Goal: Task Accomplishment & Management: Complete application form

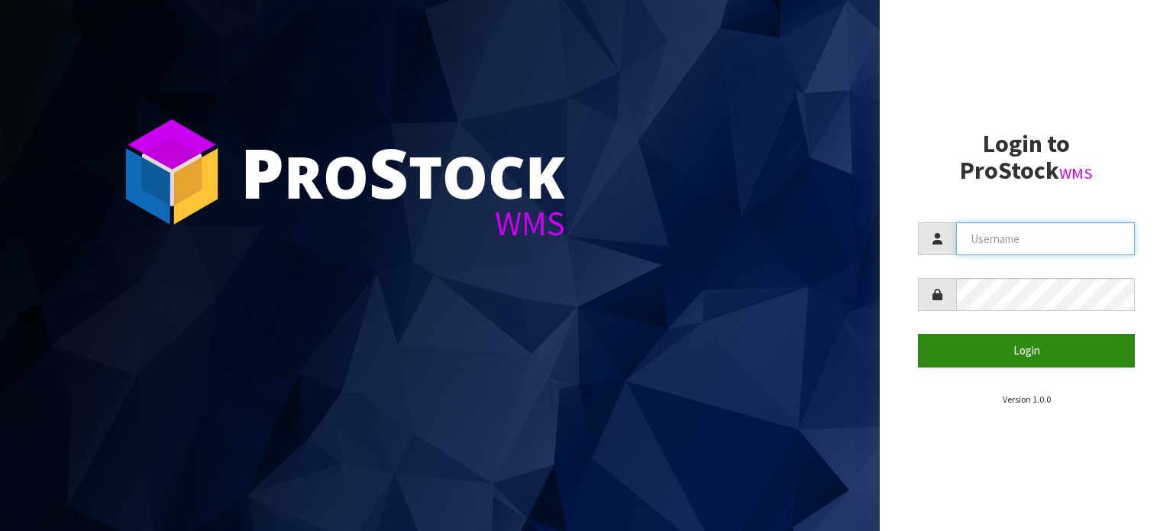
type input "TABLETENNIS"
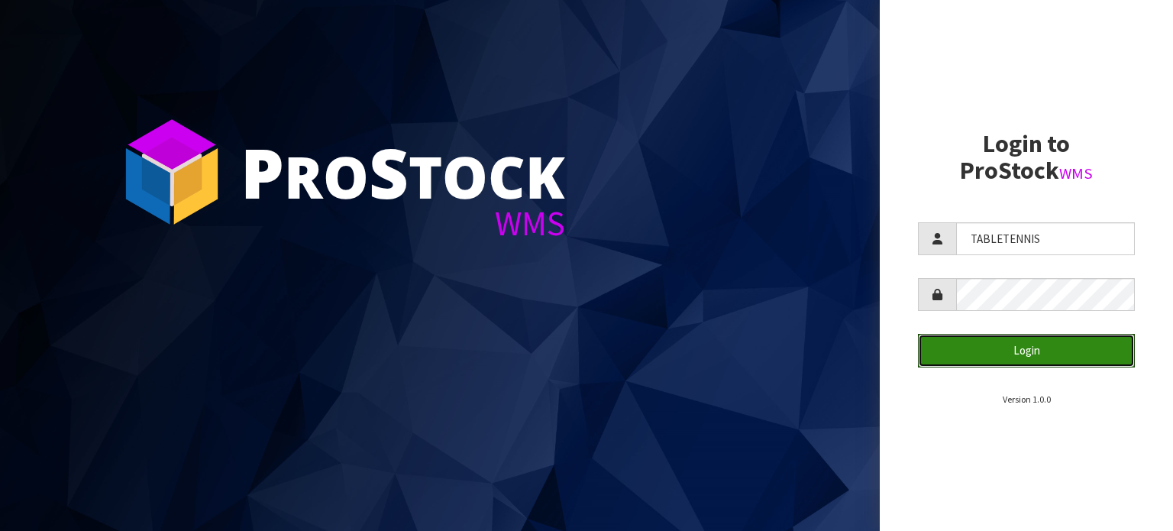
drag, startPoint x: 1029, startPoint y: 346, endPoint x: 944, endPoint y: 290, distance: 102.6
click at [1029, 347] on button "Login" at bounding box center [1026, 350] width 217 height 33
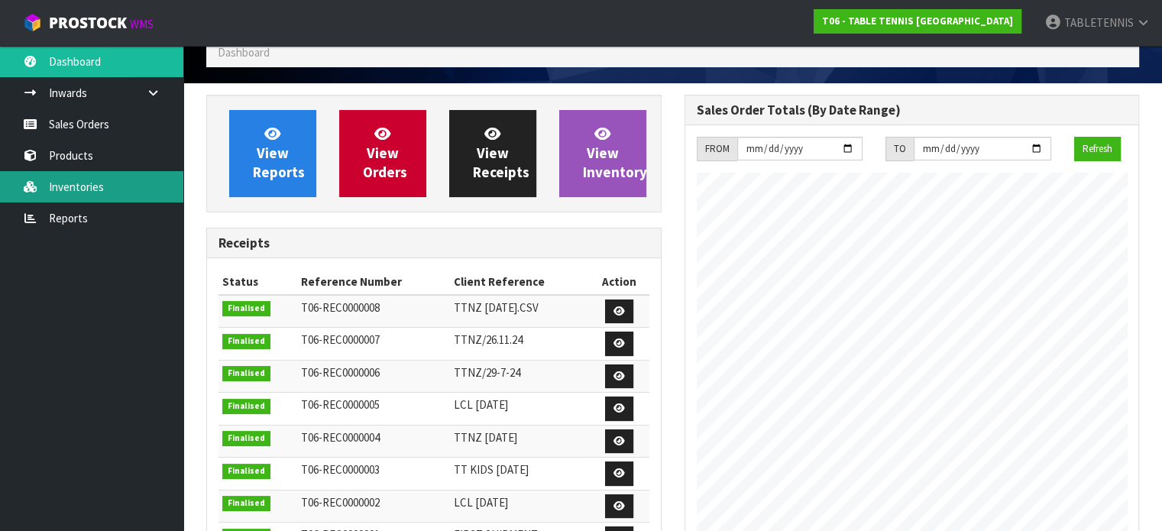
scroll to position [153, 0]
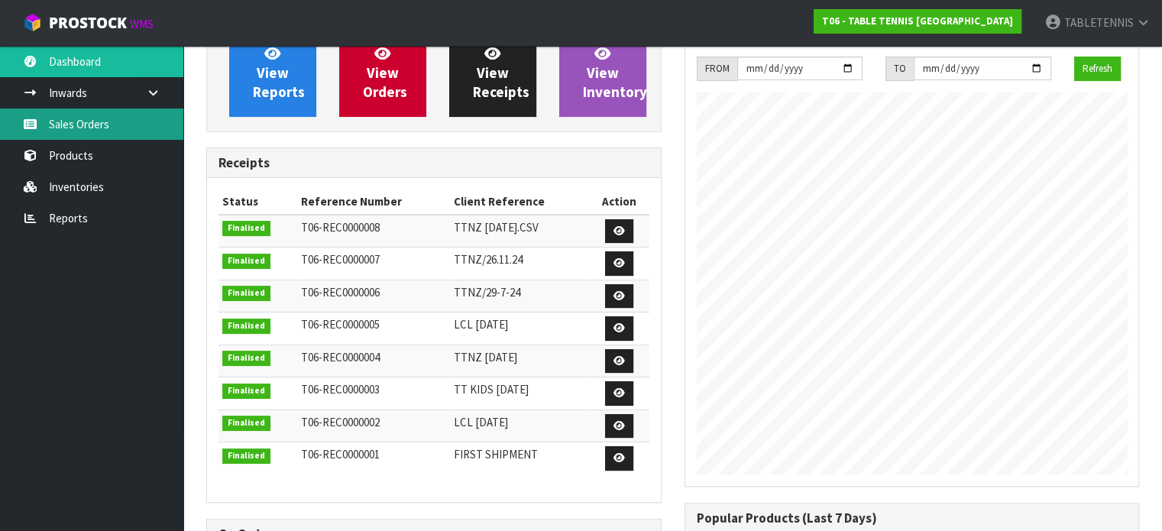
click at [63, 121] on link "Sales Orders" at bounding box center [91, 123] width 183 height 31
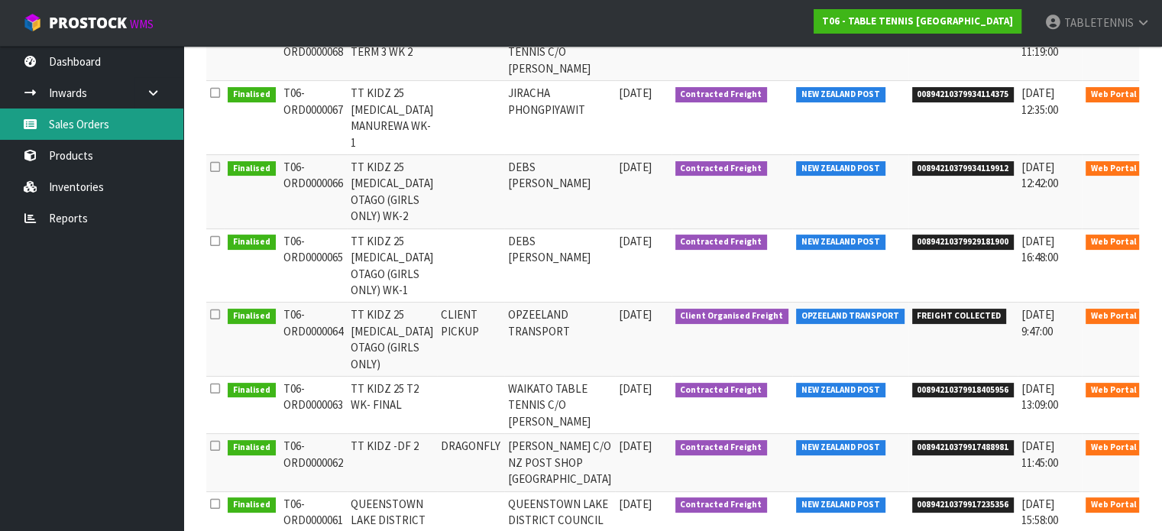
scroll to position [382, 0]
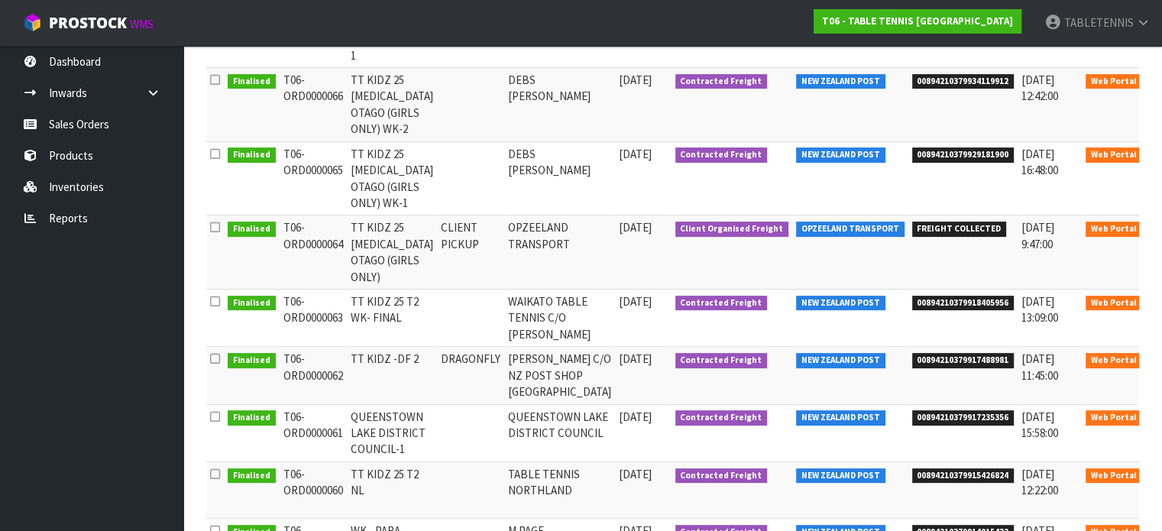
click at [386, 347] on td "TT KIDZ -DF 2" at bounding box center [392, 375] width 90 height 57
click at [1153, 351] on link at bounding box center [1167, 363] width 28 height 24
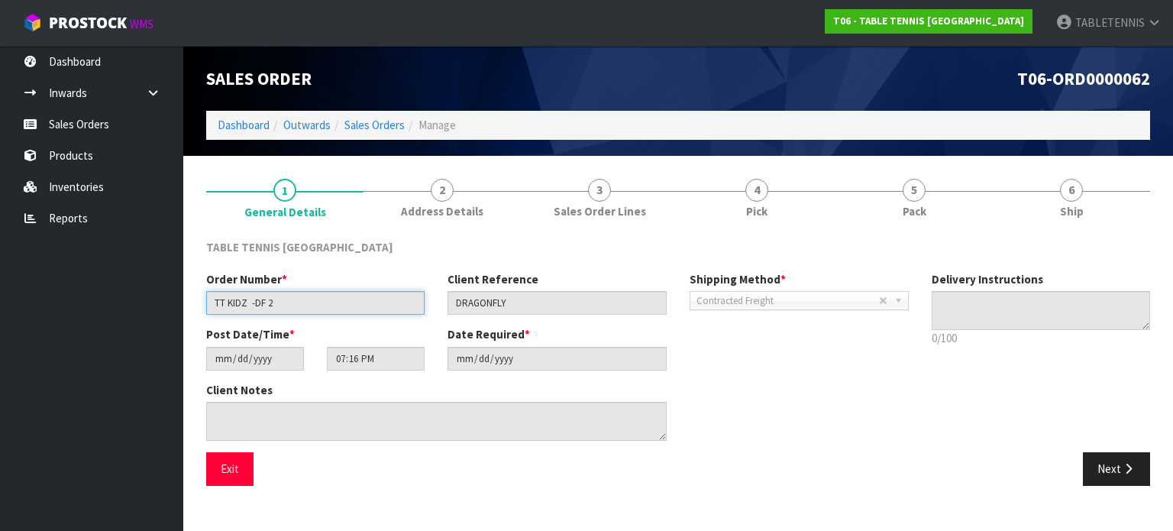
click at [327, 302] on input "TT KIDZ -DF 2" at bounding box center [315, 303] width 219 height 24
click at [326, 302] on input "TT KIDZ -DF 2" at bounding box center [315, 303] width 219 height 24
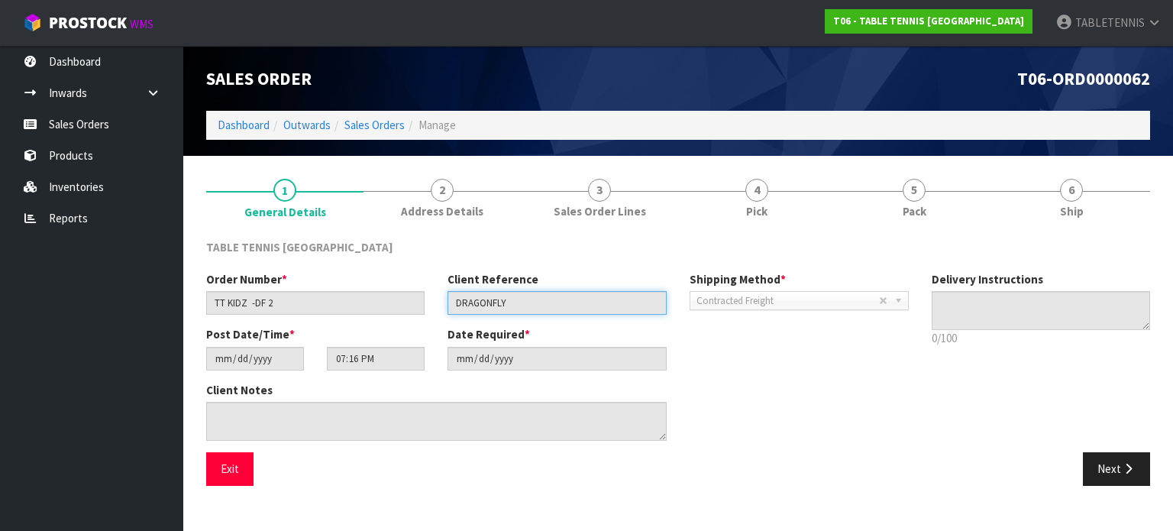
click at [489, 304] on input "DRAGONFLY" at bounding box center [557, 303] width 219 height 24
click at [1087, 464] on button "Next" at bounding box center [1116, 468] width 67 height 33
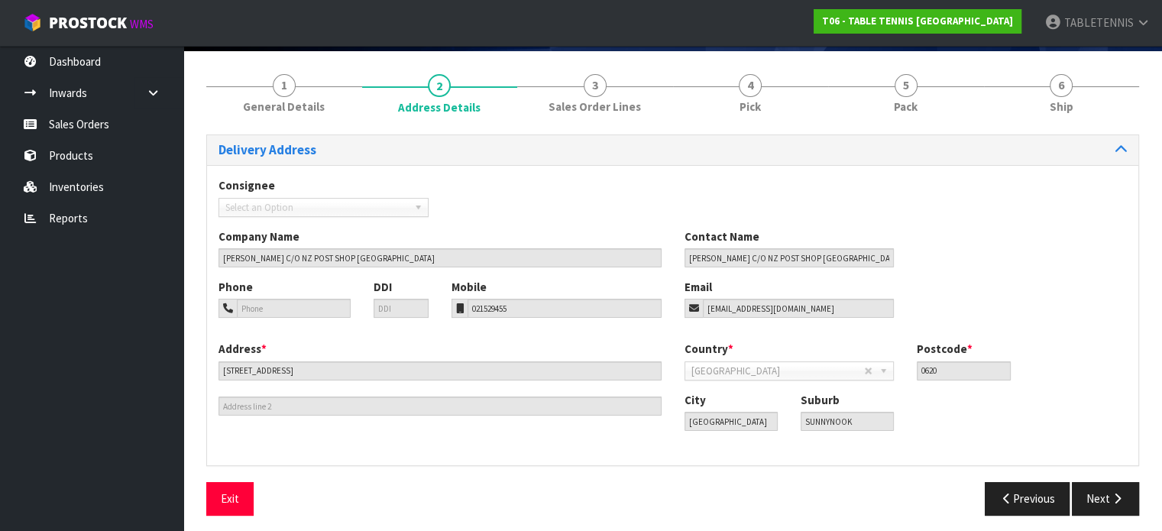
scroll to position [110, 0]
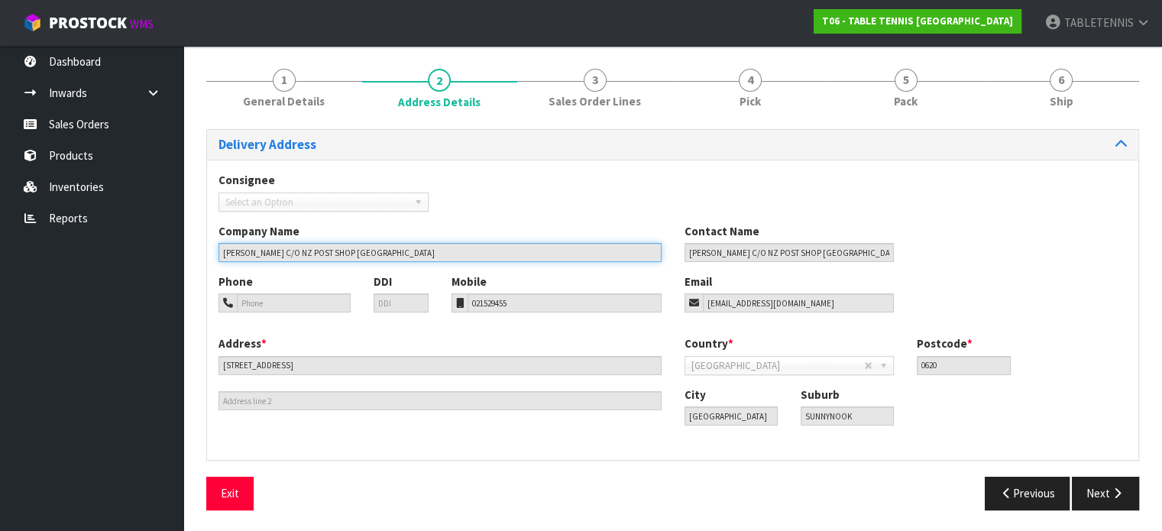
click at [308, 253] on input "[PERSON_NAME] C/O NZ POST SHOP [GEOGRAPHIC_DATA]" at bounding box center [440, 252] width 443 height 19
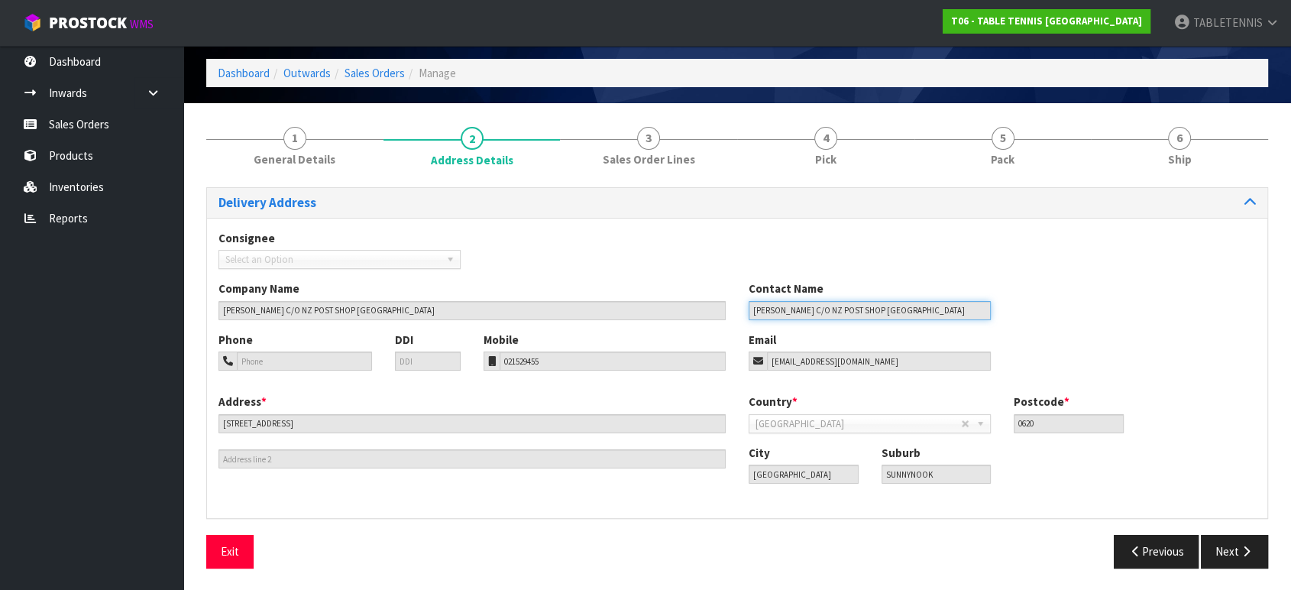
click at [830, 312] on input "[PERSON_NAME] C/O NZ POST SHOP [GEOGRAPHIC_DATA]" at bounding box center [870, 310] width 242 height 19
click at [821, 367] on input "[EMAIL_ADDRESS][DOMAIN_NAME]" at bounding box center [879, 360] width 224 height 19
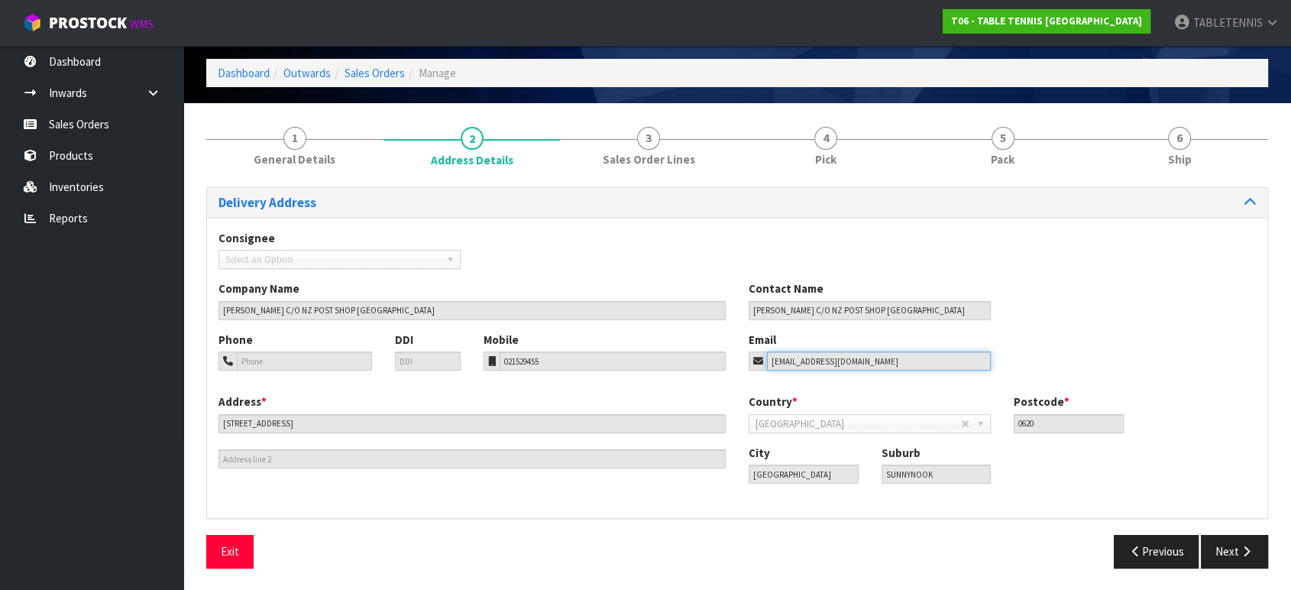
click at [821, 367] on input "[EMAIL_ADDRESS][DOMAIN_NAME]" at bounding box center [879, 360] width 224 height 19
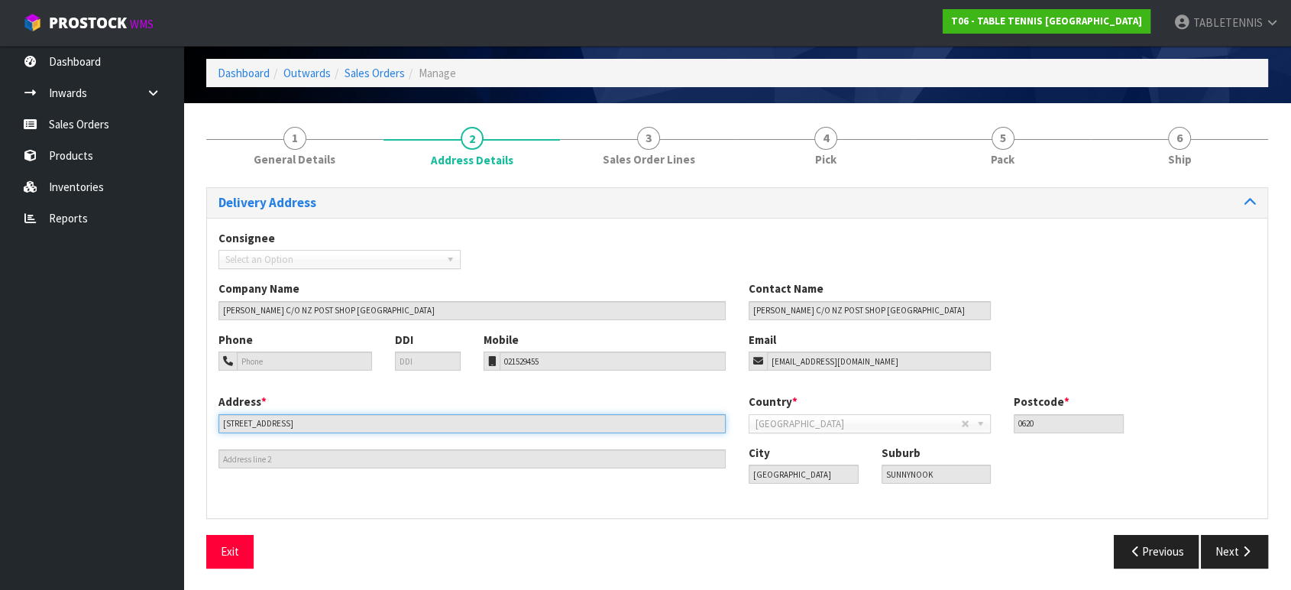
click at [282, 427] on input "[STREET_ADDRESS]" at bounding box center [472, 423] width 507 height 19
click at [281, 427] on input "[STREET_ADDRESS]" at bounding box center [472, 423] width 507 height 19
click at [281, 426] on input "[STREET_ADDRESS]" at bounding box center [472, 423] width 507 height 19
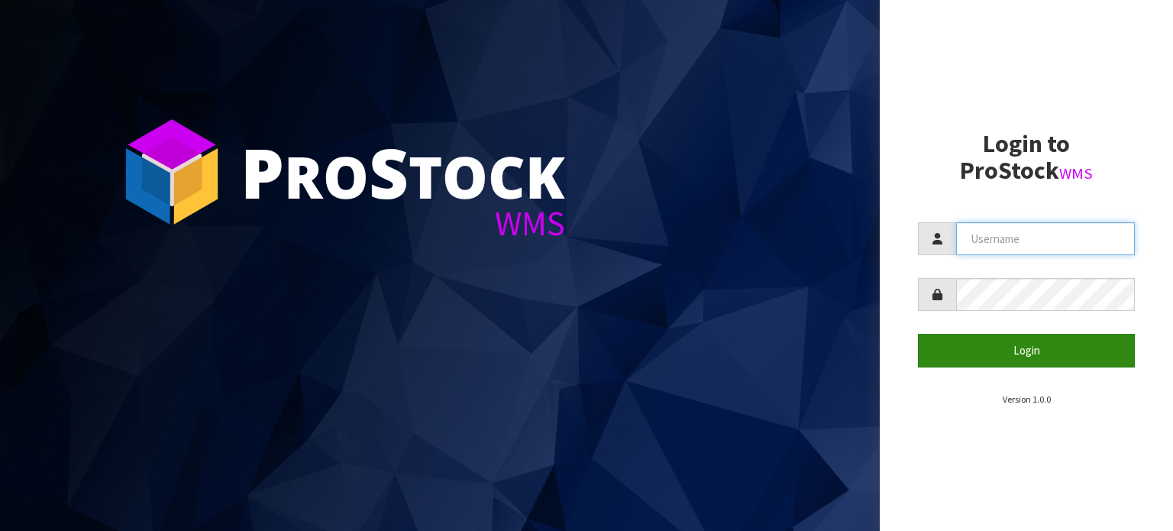
type input "TABLETENNIS"
click at [973, 352] on button "Login" at bounding box center [1026, 350] width 217 height 33
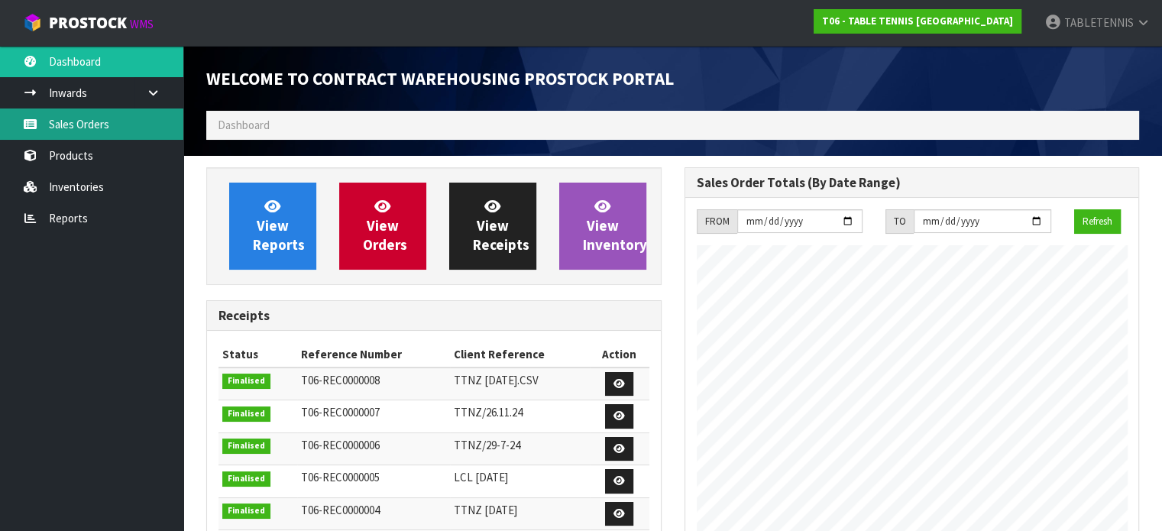
scroll to position [623, 477]
click at [85, 127] on link "Sales Orders" at bounding box center [91, 123] width 183 height 31
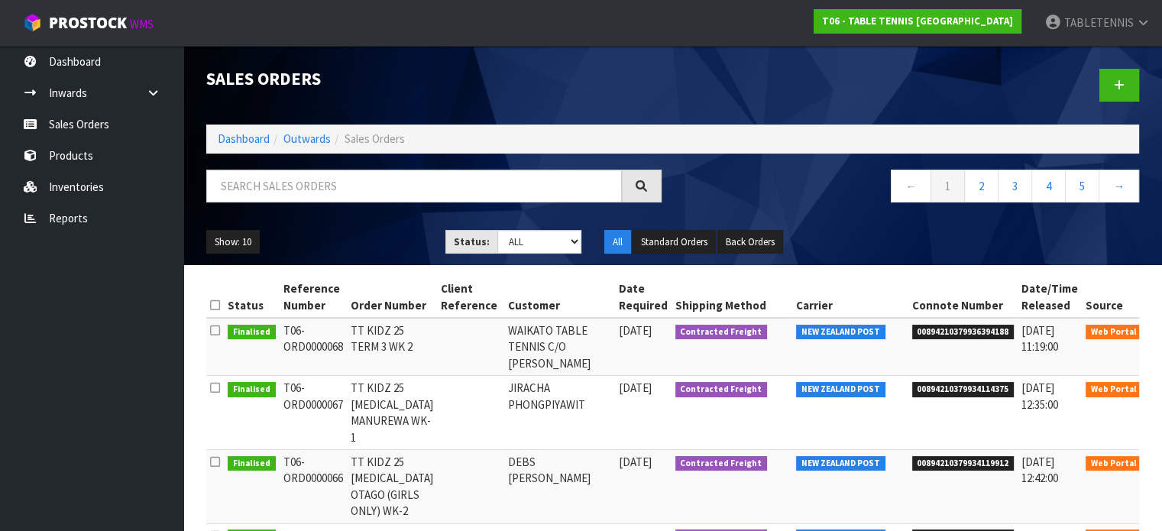
click at [384, 332] on td "TT KIDZ 25 TERM 3 WK 2" at bounding box center [392, 347] width 90 height 58
click at [1106, 81] on link at bounding box center [1119, 85] width 40 height 33
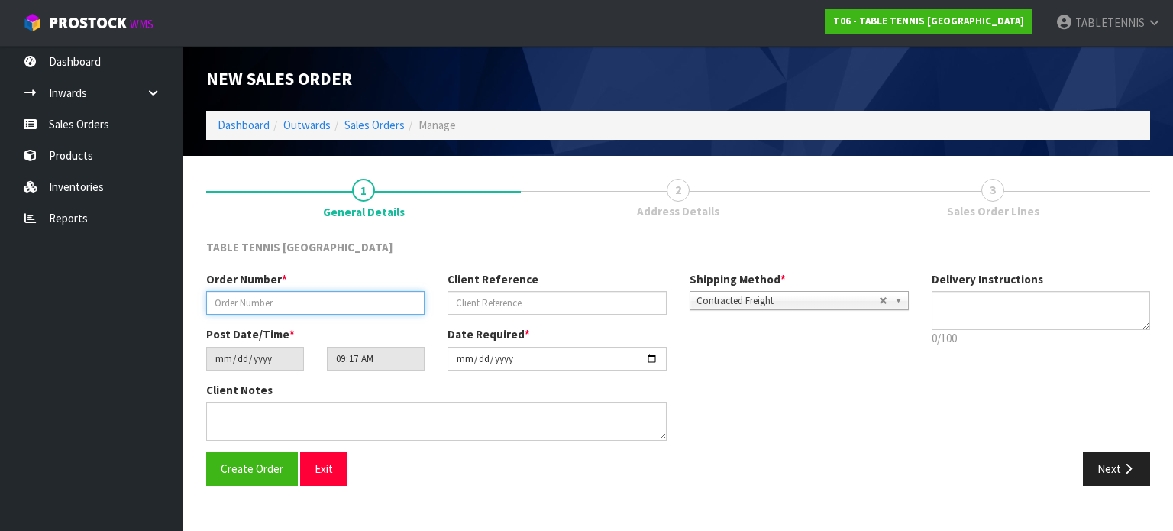
click at [339, 306] on input "text" at bounding box center [315, 303] width 219 height 24
paste input "TT KIDZ -DF 2"
type input "TT KIDZ -DF [MEDICAL_DATA]"
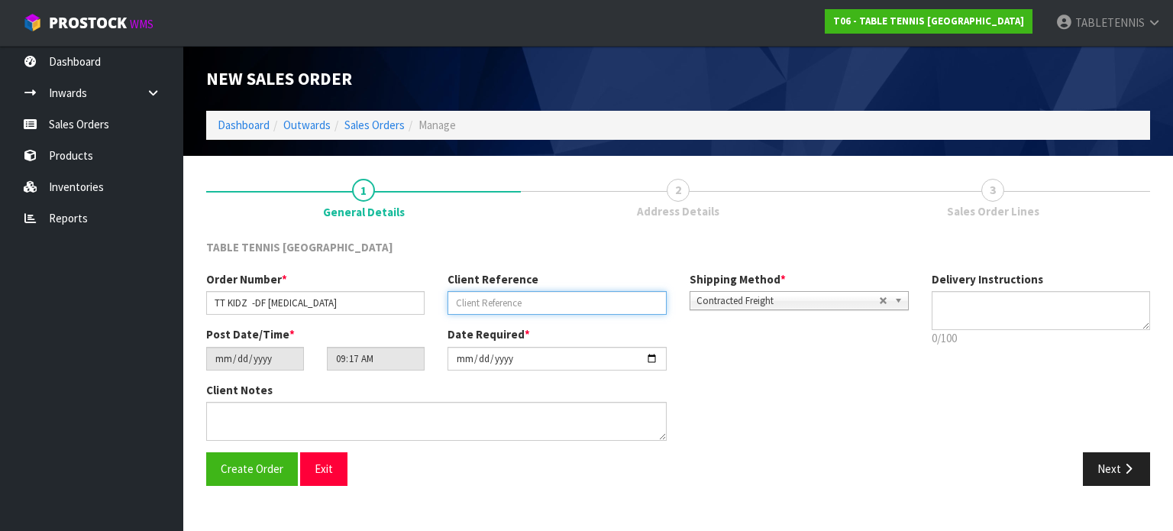
click at [599, 296] on input "text" at bounding box center [557, 303] width 219 height 24
paste input "DRAGONFLY"
type input "DRAGONFLY"
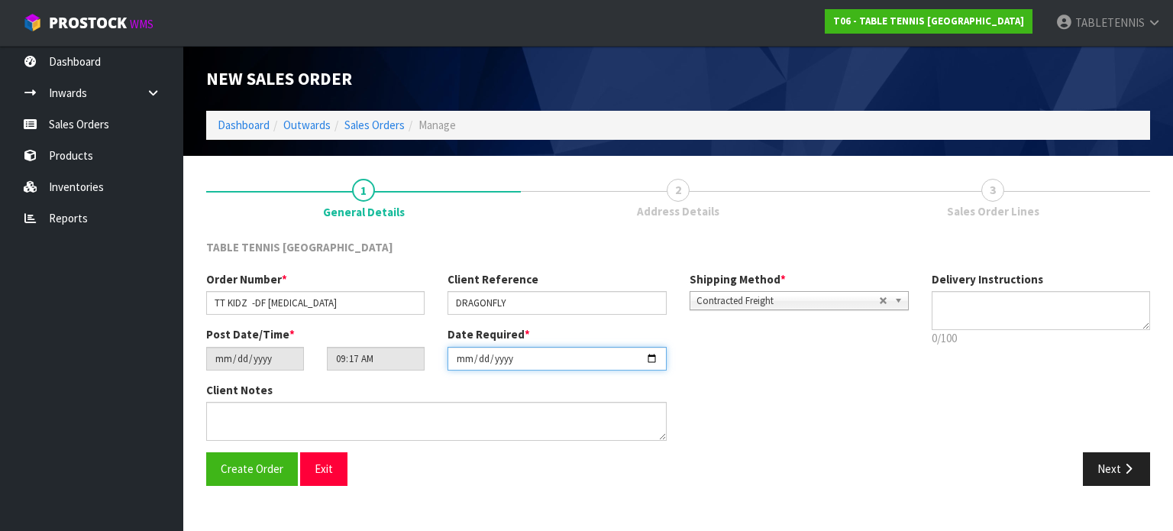
click at [511, 351] on input "[DATE]" at bounding box center [557, 359] width 219 height 24
click at [659, 357] on input "[DATE]" at bounding box center [557, 359] width 219 height 24
click at [651, 359] on input "[DATE]" at bounding box center [557, 359] width 219 height 24
click at [659, 355] on input "[DATE]" at bounding box center [557, 359] width 219 height 24
click at [656, 356] on input "[DATE]" at bounding box center [557, 359] width 219 height 24
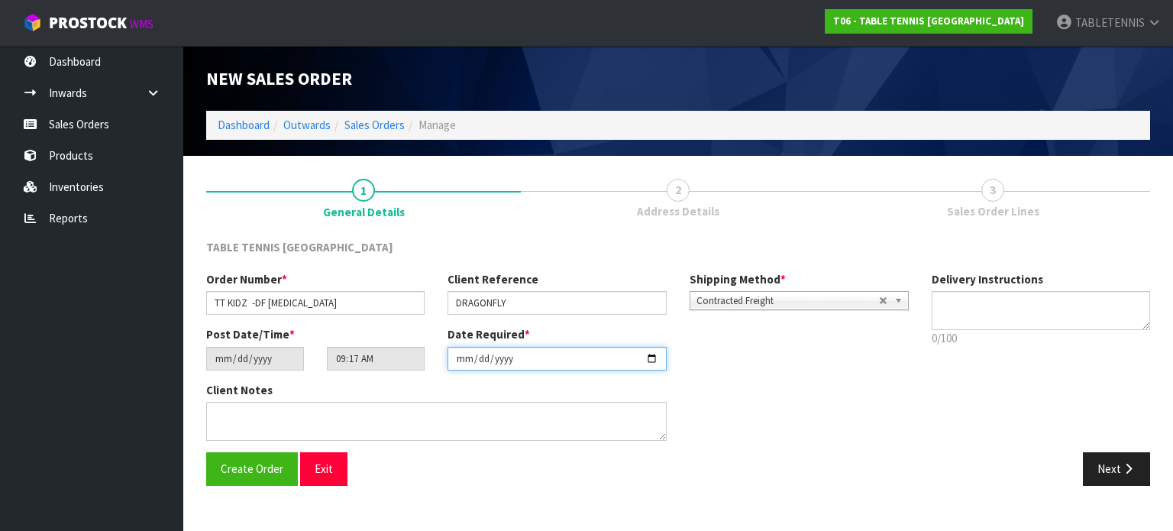
type input "[DATE]"
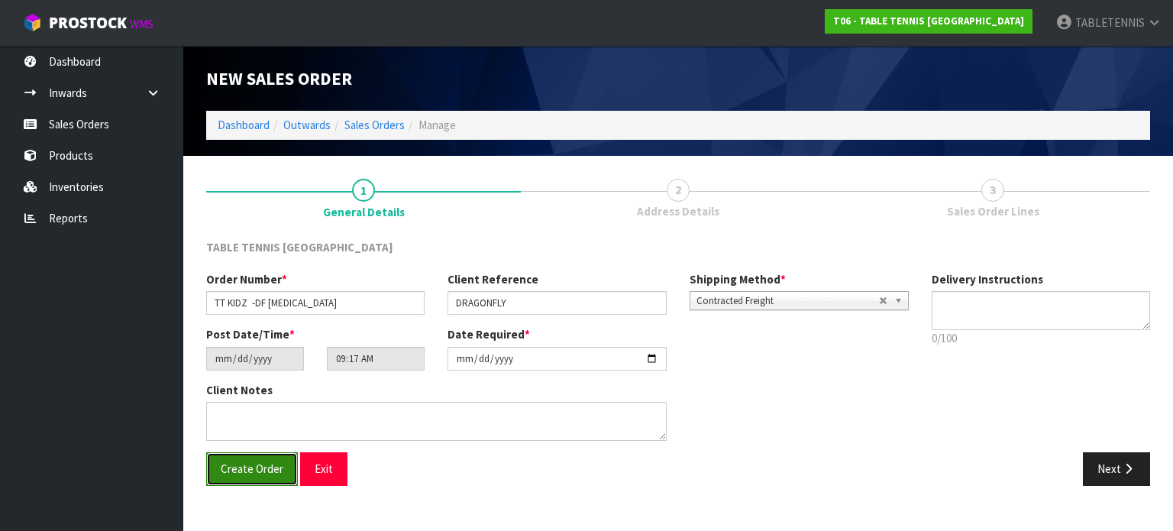
click at [267, 467] on span "Create Order" at bounding box center [252, 468] width 63 height 15
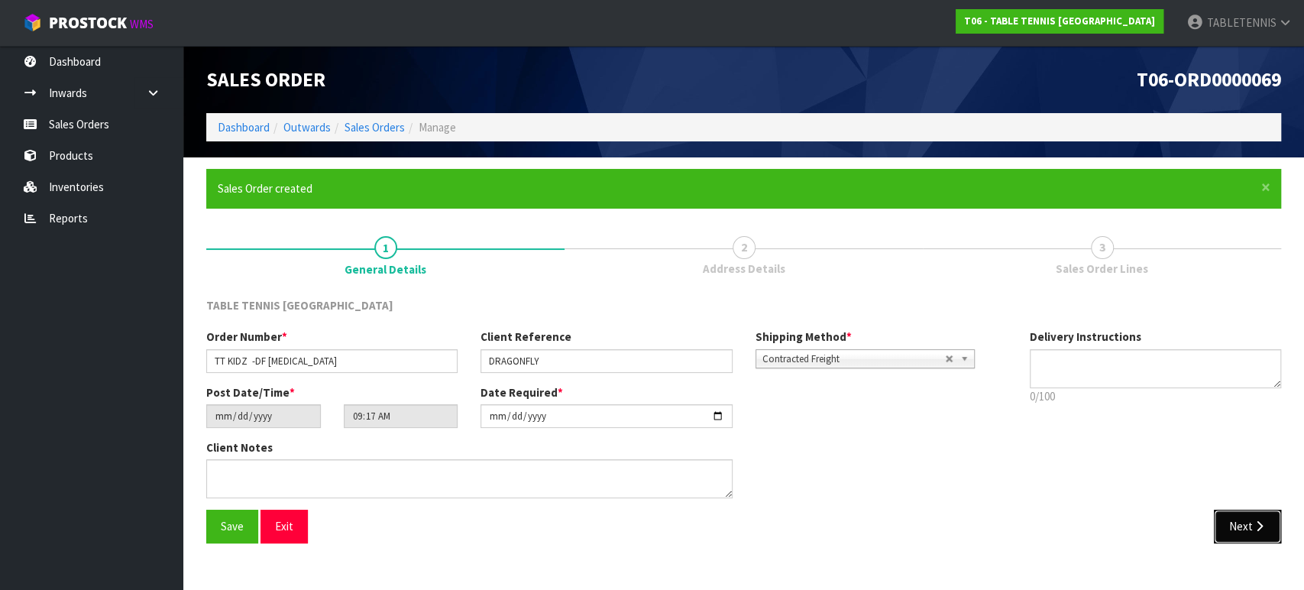
click at [1173, 530] on button "Next" at bounding box center [1247, 526] width 67 height 33
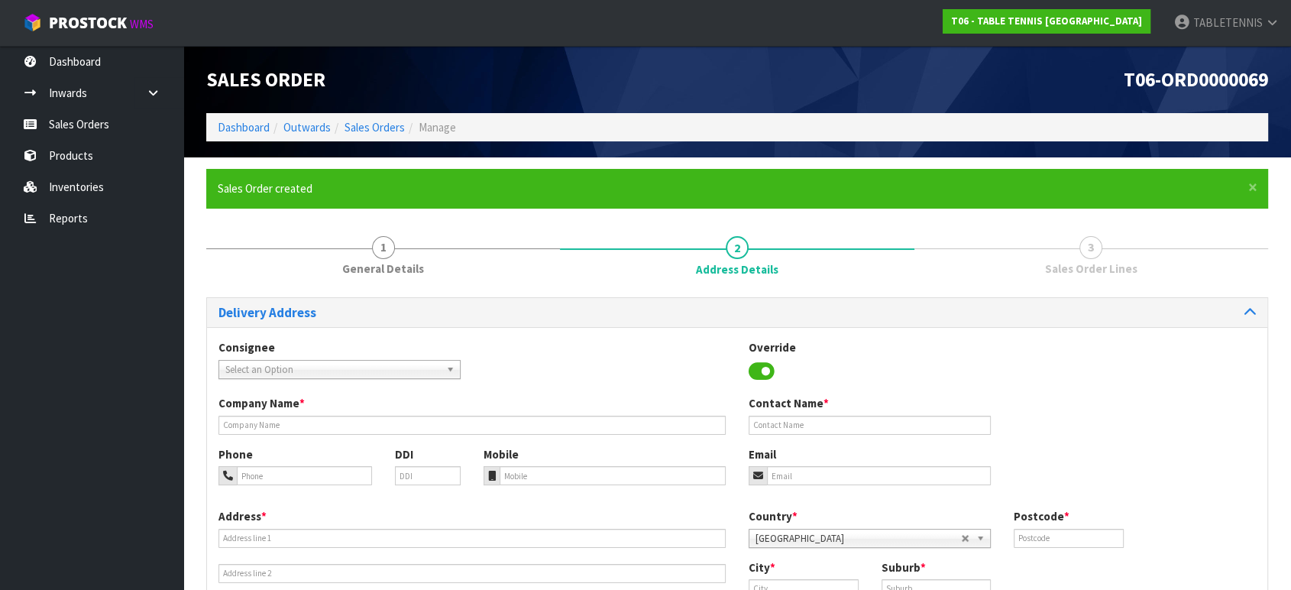
scroll to position [85, 0]
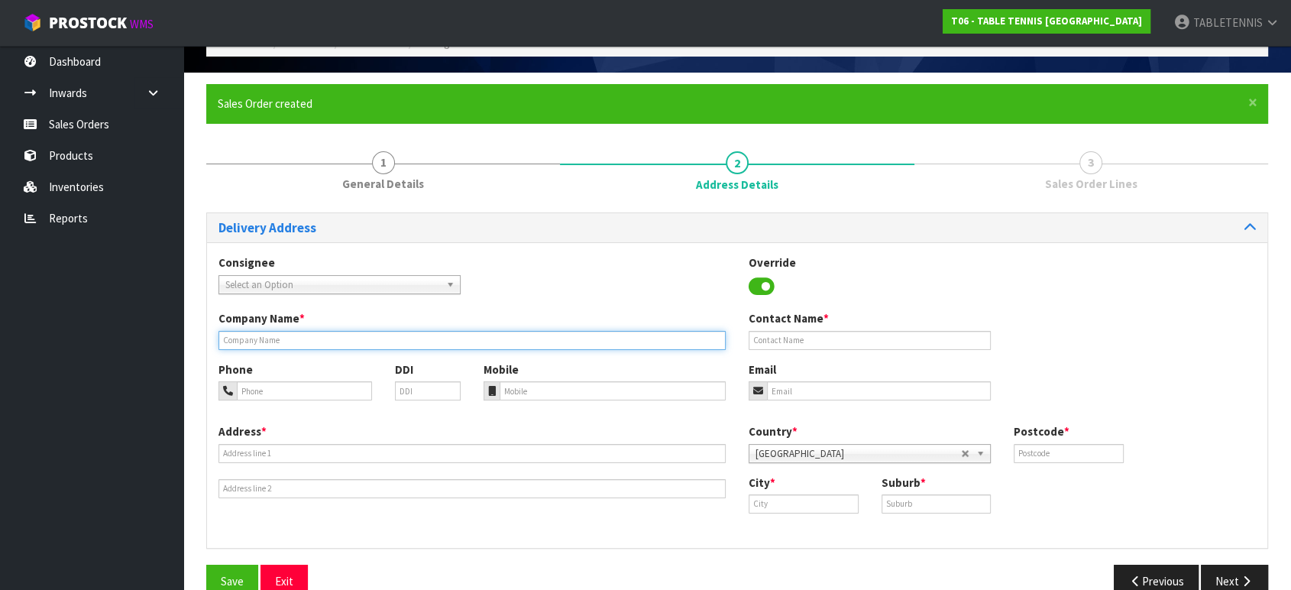
click at [371, 342] on input "text" at bounding box center [472, 340] width 507 height 19
paste input "[PERSON_NAME] C/O NZ POST SHOP [GEOGRAPHIC_DATA]"
type input "[PERSON_NAME] C/O NZ POST SHOP [GEOGRAPHIC_DATA]"
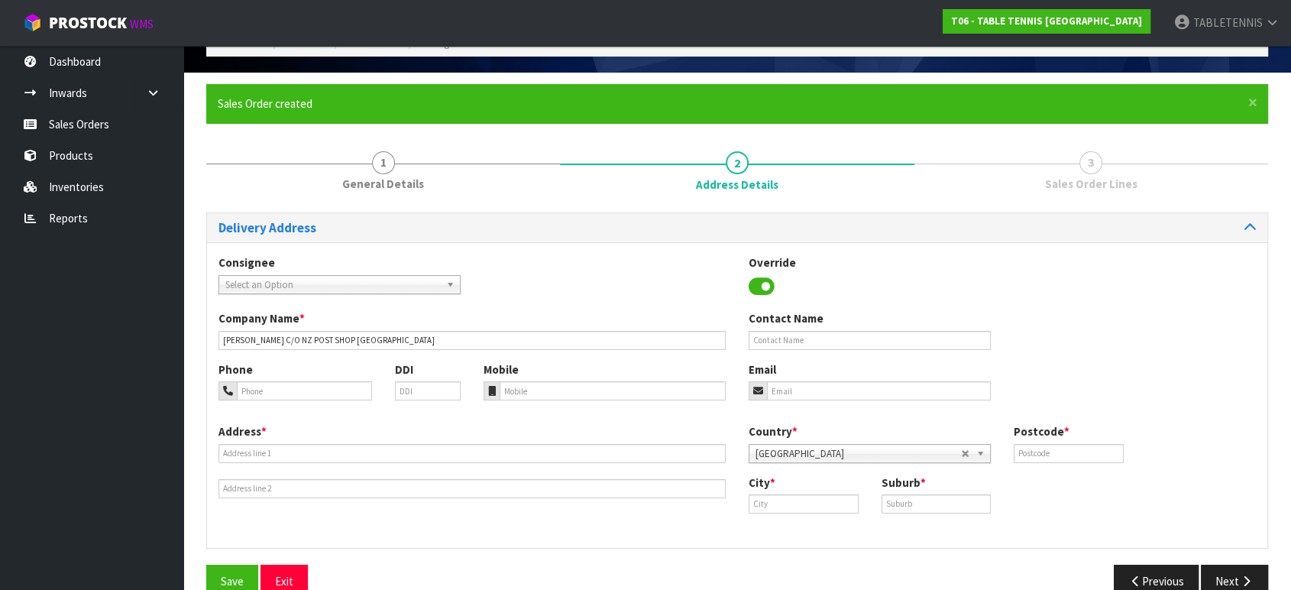
click at [568, 298] on div "Consignee 000001.BAY MECHANICS - BAY MECHANICS 000001A - BRAKE & TRANSMISSION N…" at bounding box center [737, 282] width 1060 height 56
drag, startPoint x: 805, startPoint y: 340, endPoint x: 758, endPoint y: 303, distance: 59.9
click at [805, 341] on input "text" at bounding box center [870, 340] width 242 height 19
paste input "[PERSON_NAME] C/O NZ POST SHOP [GEOGRAPHIC_DATA]"
type input "[PERSON_NAME] C/O NZ POST SHOP [GEOGRAPHIC_DATA]"
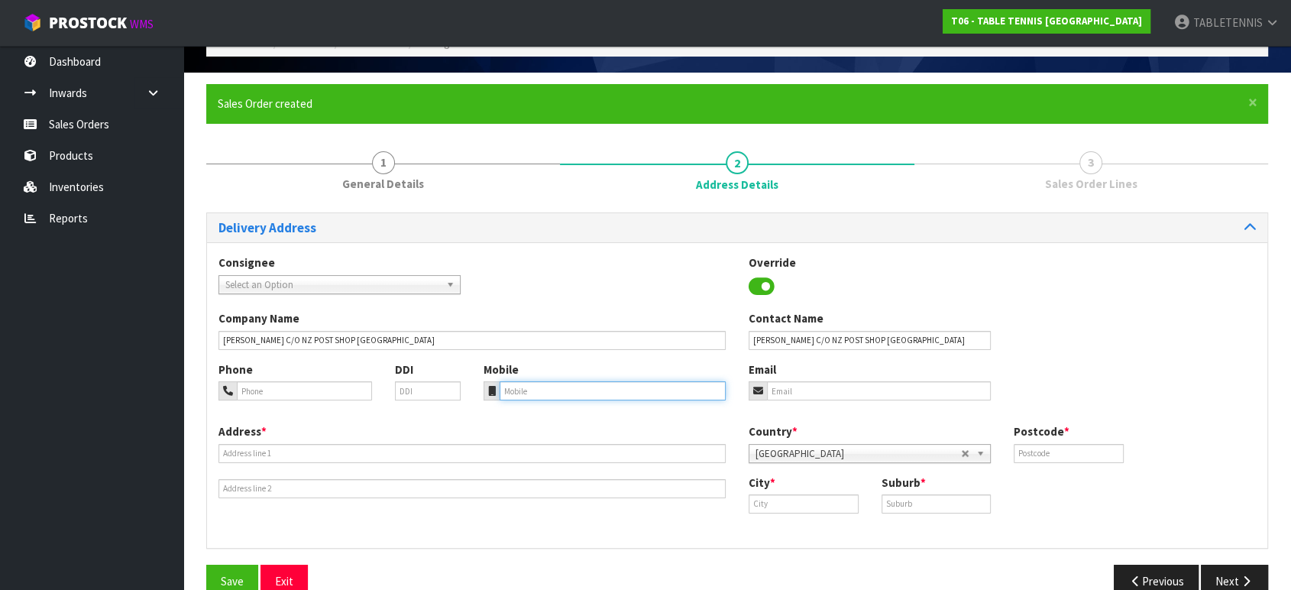
click at [613, 390] on input "tel" at bounding box center [613, 390] width 226 height 19
paste input "021529455"
type input "021529455"
click at [811, 392] on input "email" at bounding box center [879, 390] width 224 height 19
paste input "[EMAIL_ADDRESS][DOMAIN_NAME]"
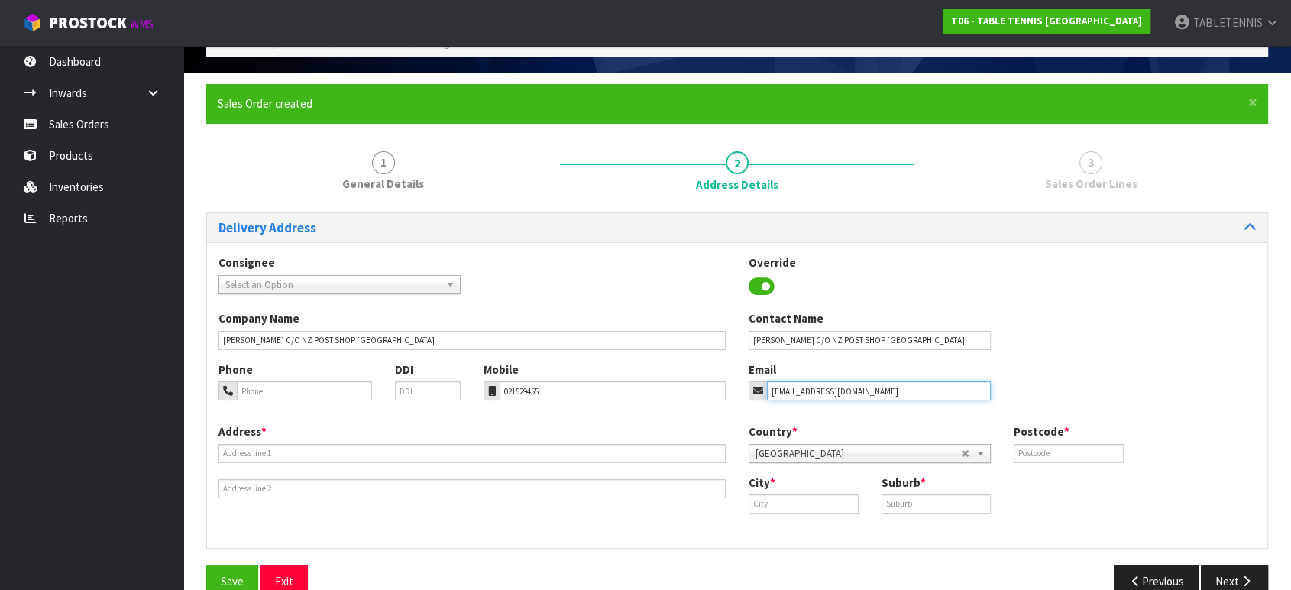
type input "[EMAIL_ADDRESS][DOMAIN_NAME]"
click at [1033, 454] on input "text" at bounding box center [1069, 453] width 110 height 19
type input "0620"
click at [788, 504] on input "text" at bounding box center [804, 503] width 110 height 19
click at [809, 530] on link "Auckla nd" at bounding box center [809, 529] width 121 height 21
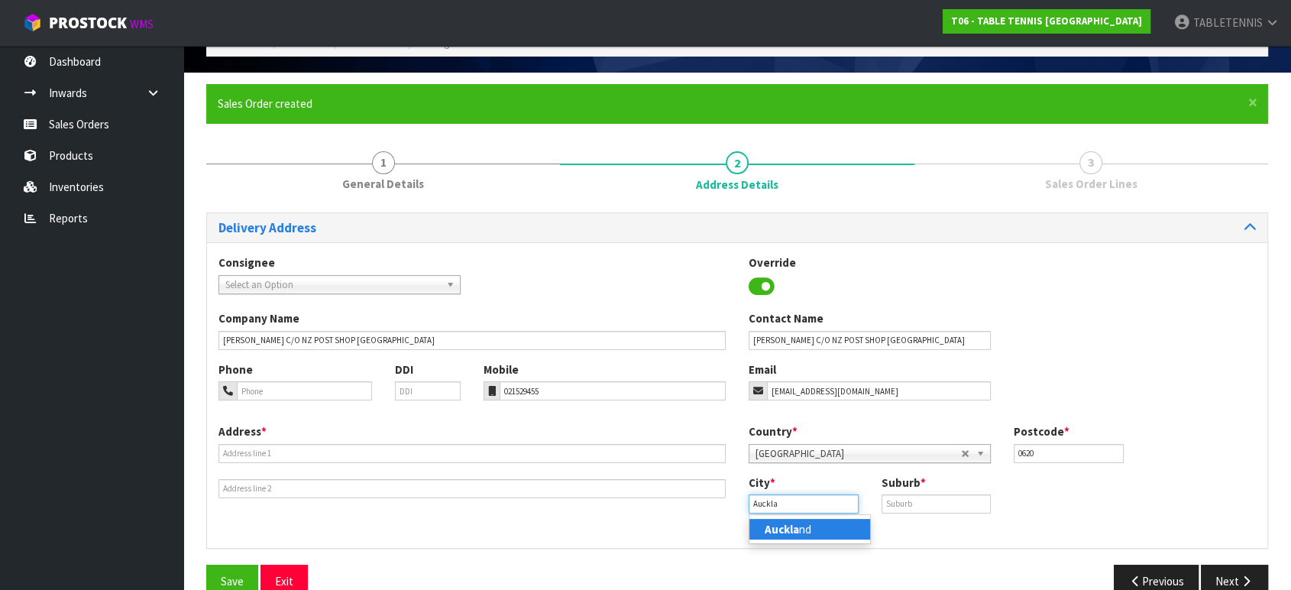
type input "[GEOGRAPHIC_DATA]"
click at [892, 505] on input "text" at bounding box center [937, 503] width 110 height 19
type input "S"
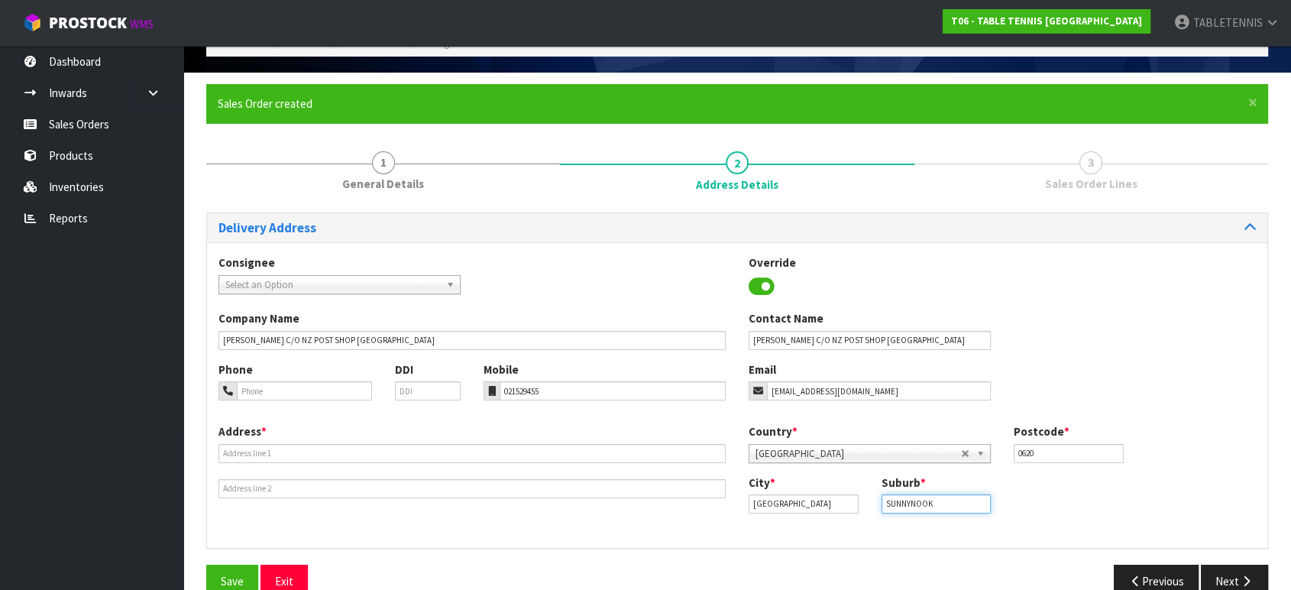
type input "SUNNYNOOK"
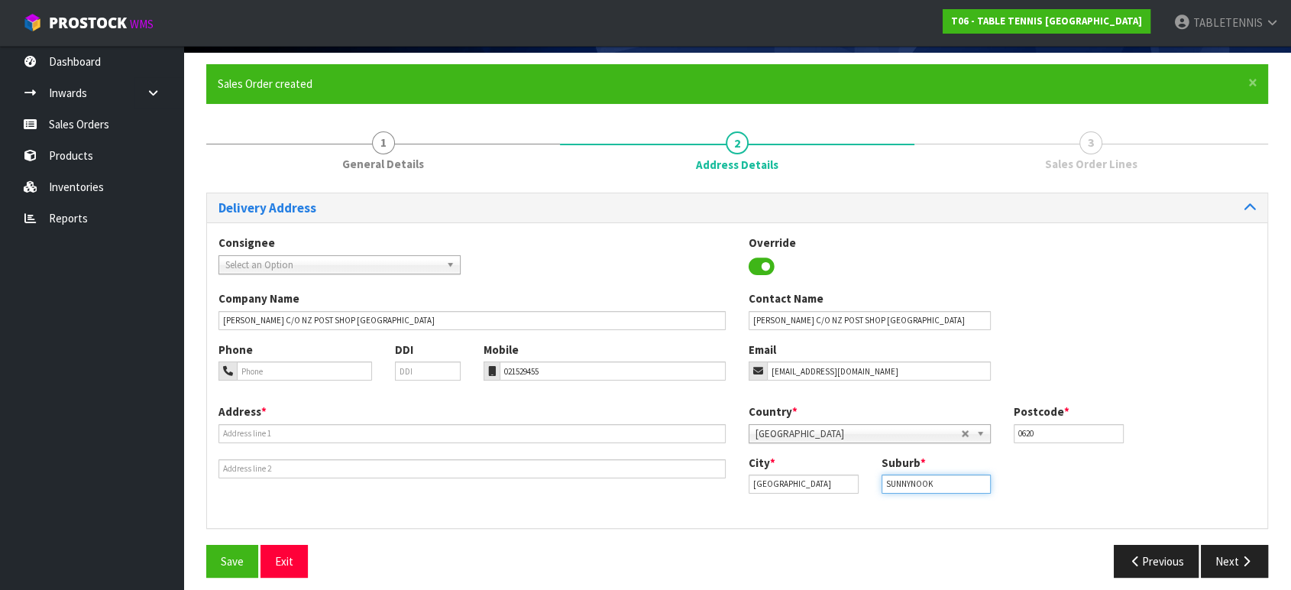
scroll to position [115, 0]
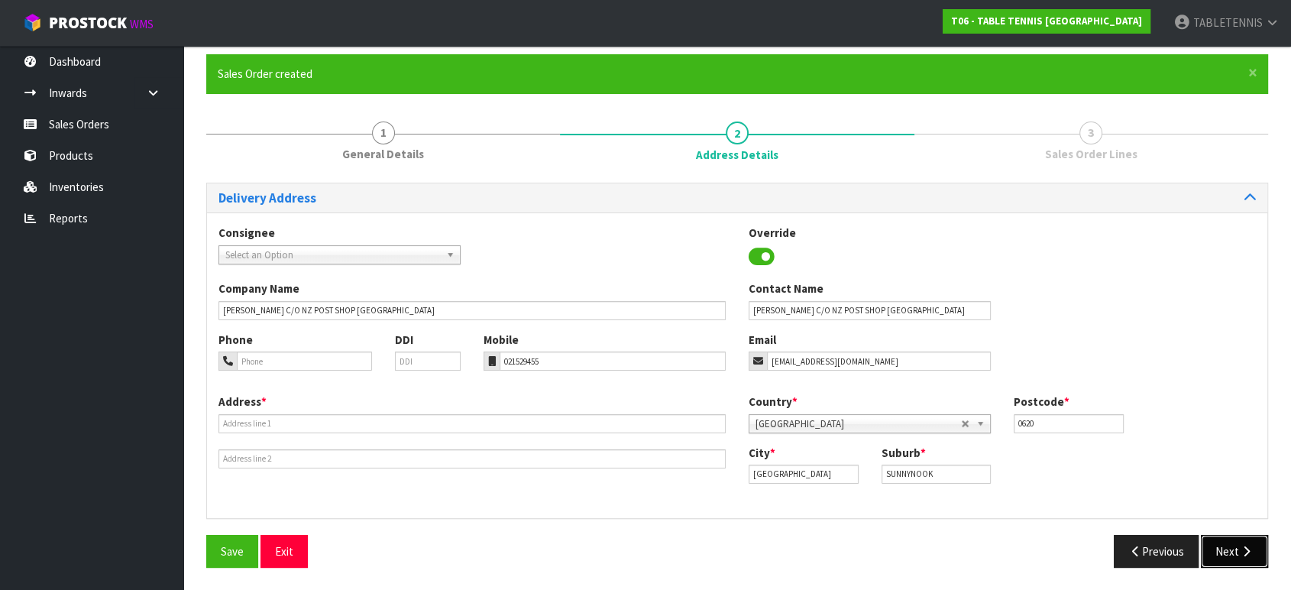
click at [1173, 530] on icon "button" at bounding box center [1246, 550] width 15 height 11
click at [324, 414] on input "text" at bounding box center [472, 423] width 507 height 19
paste input "[STREET_ADDRESS]"
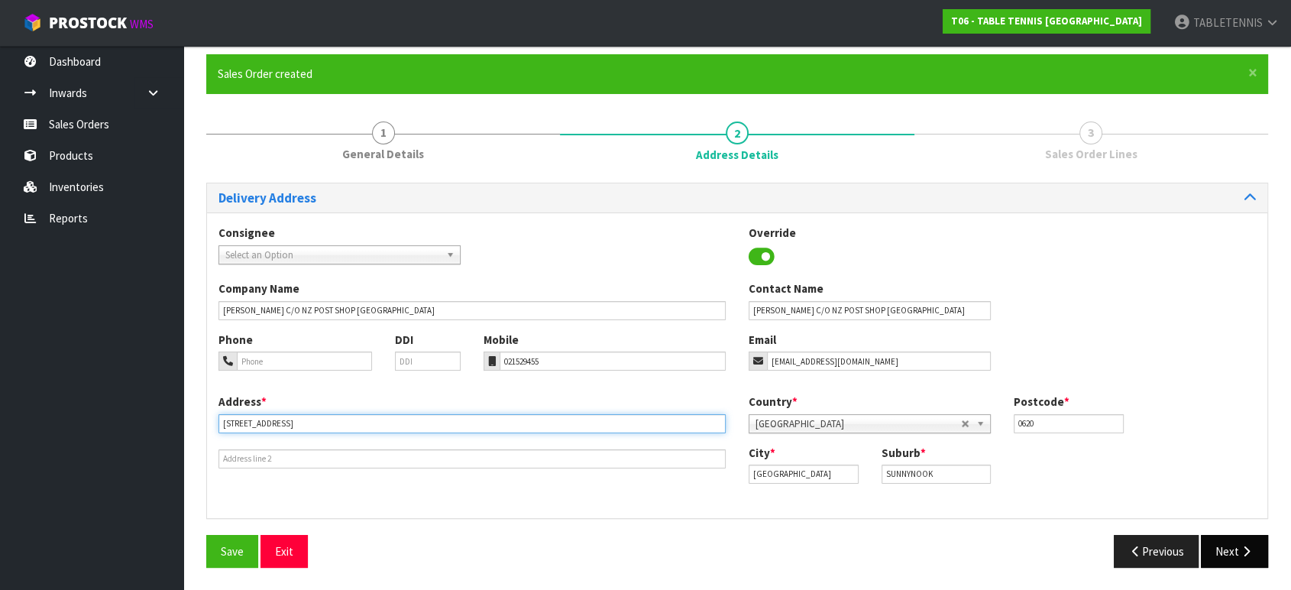
type input "[STREET_ADDRESS]"
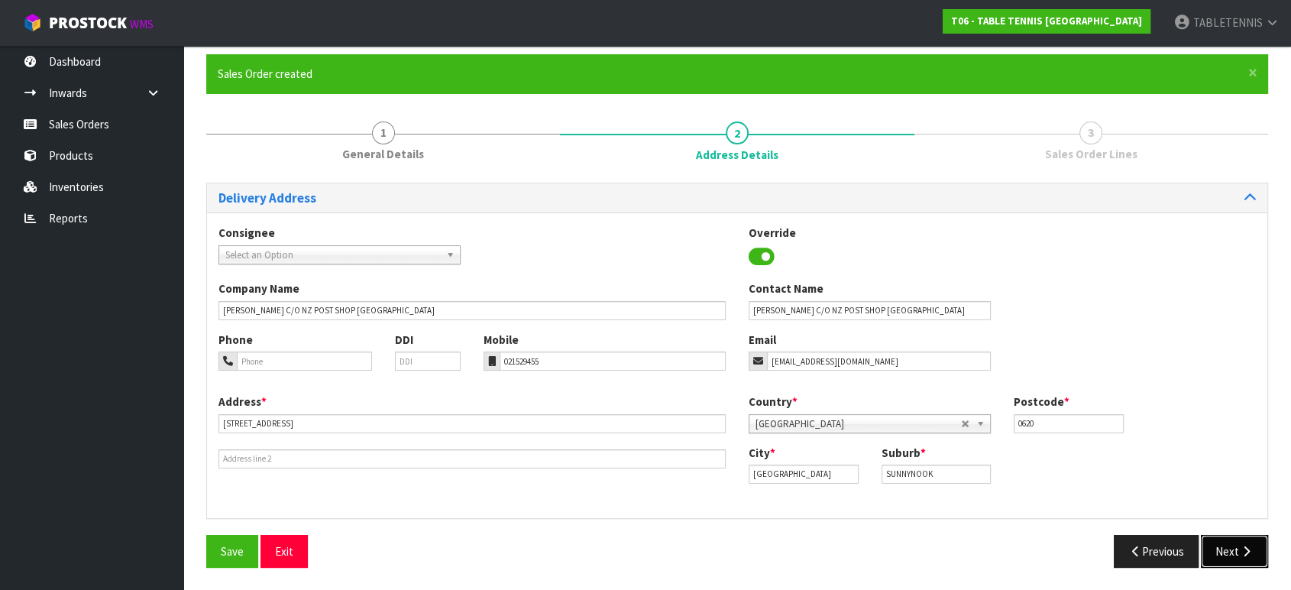
click at [1173, 530] on button "Next" at bounding box center [1234, 551] width 67 height 33
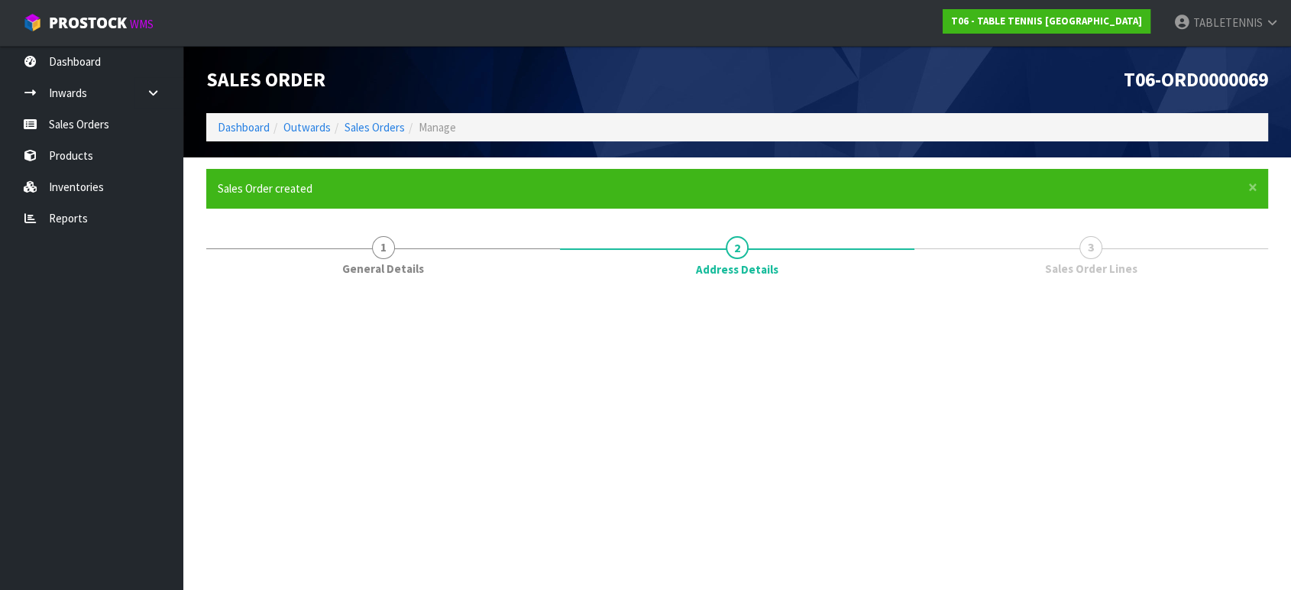
scroll to position [0, 0]
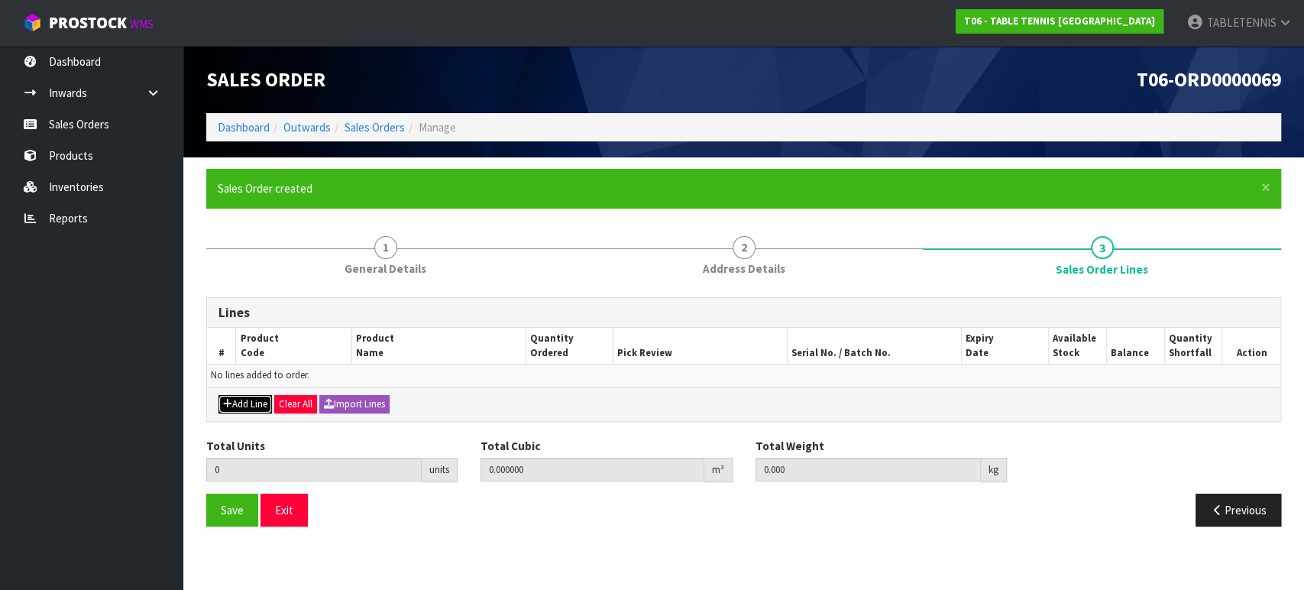
click at [249, 398] on button "Add Line" at bounding box center [245, 404] width 53 height 18
type input "0"
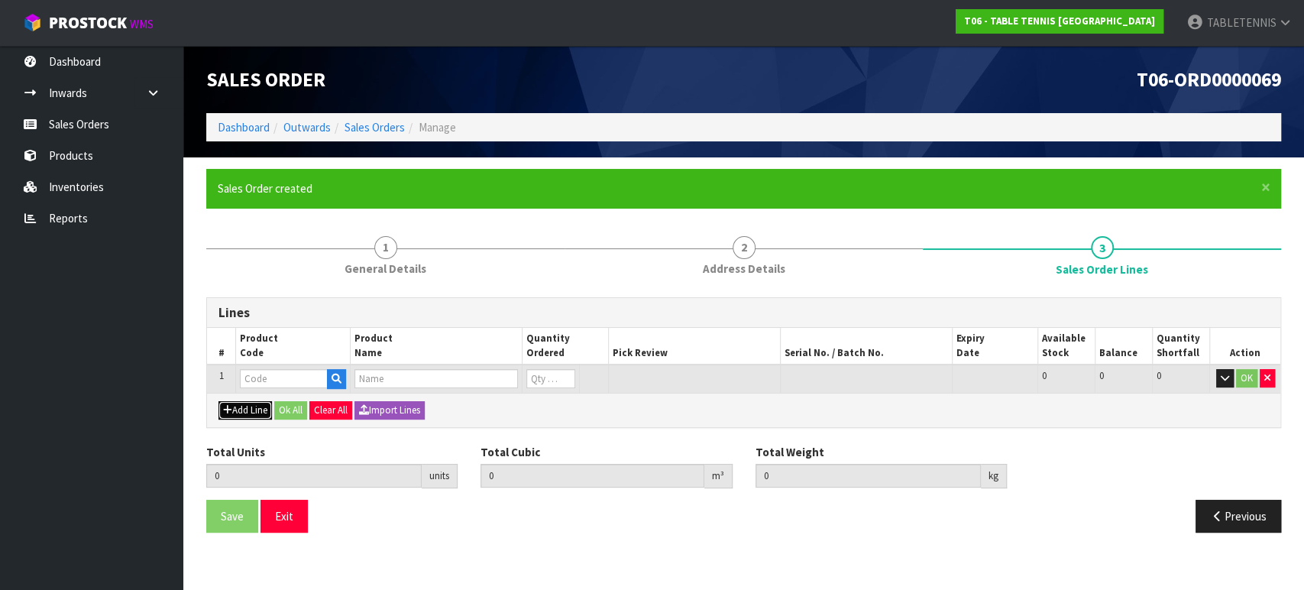
click at [257, 413] on button "Add Line" at bounding box center [245, 410] width 53 height 18
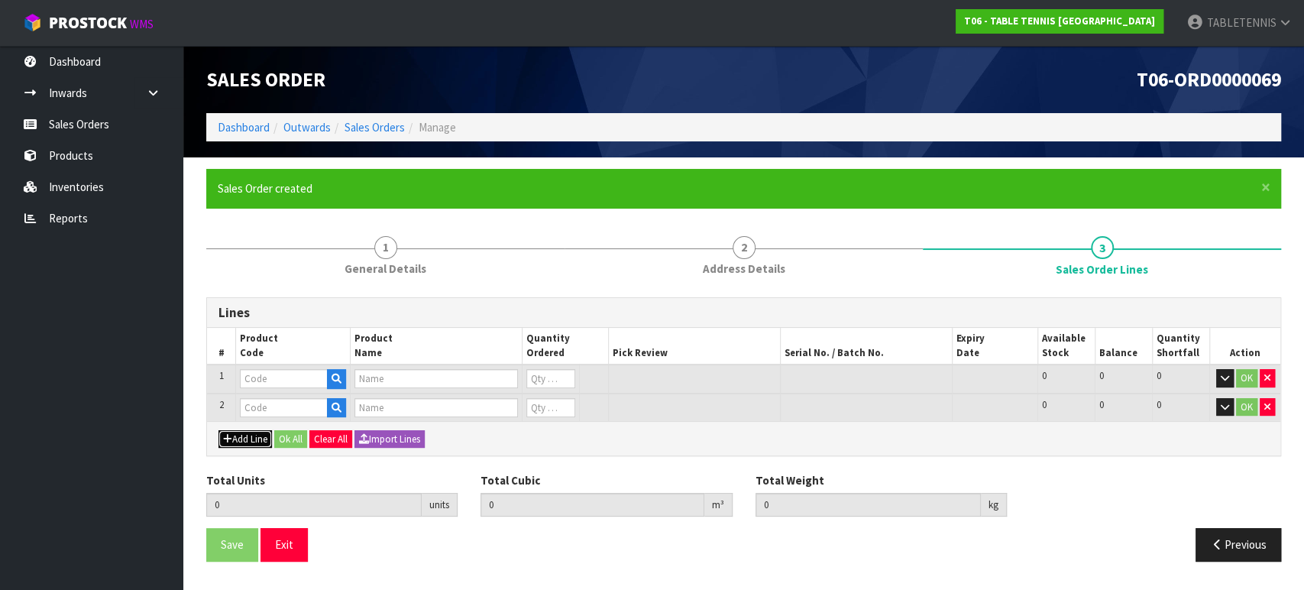
click at [265, 442] on button "Add Line" at bounding box center [245, 439] width 53 height 18
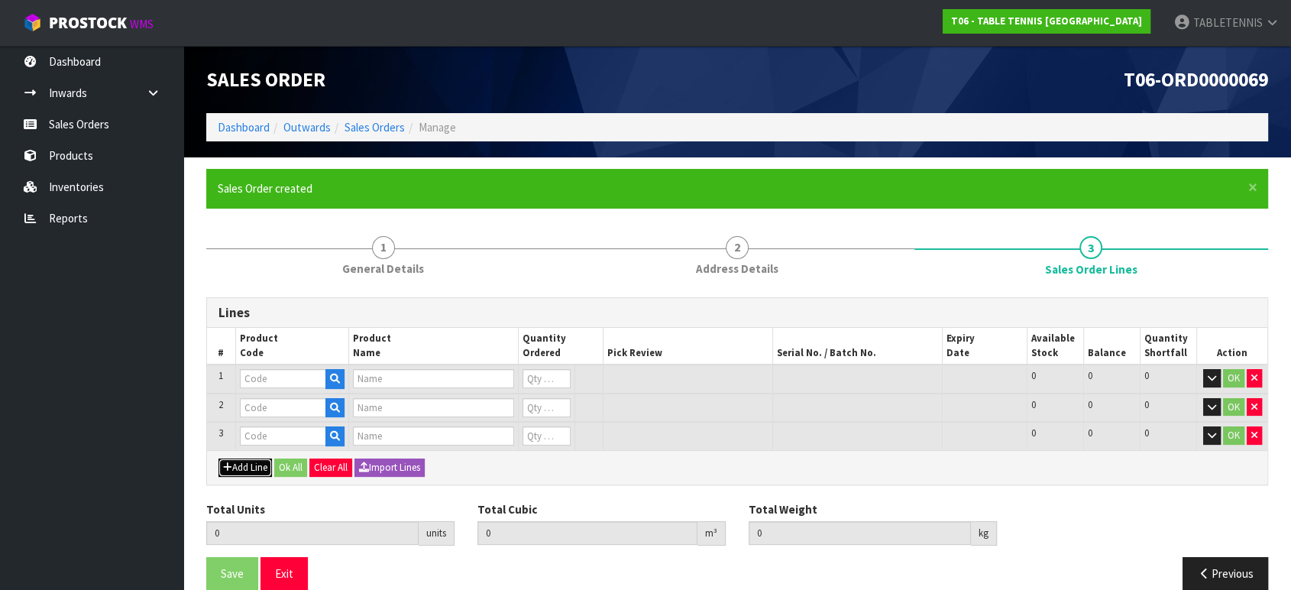
click at [263, 463] on button "Add Line" at bounding box center [245, 467] width 53 height 18
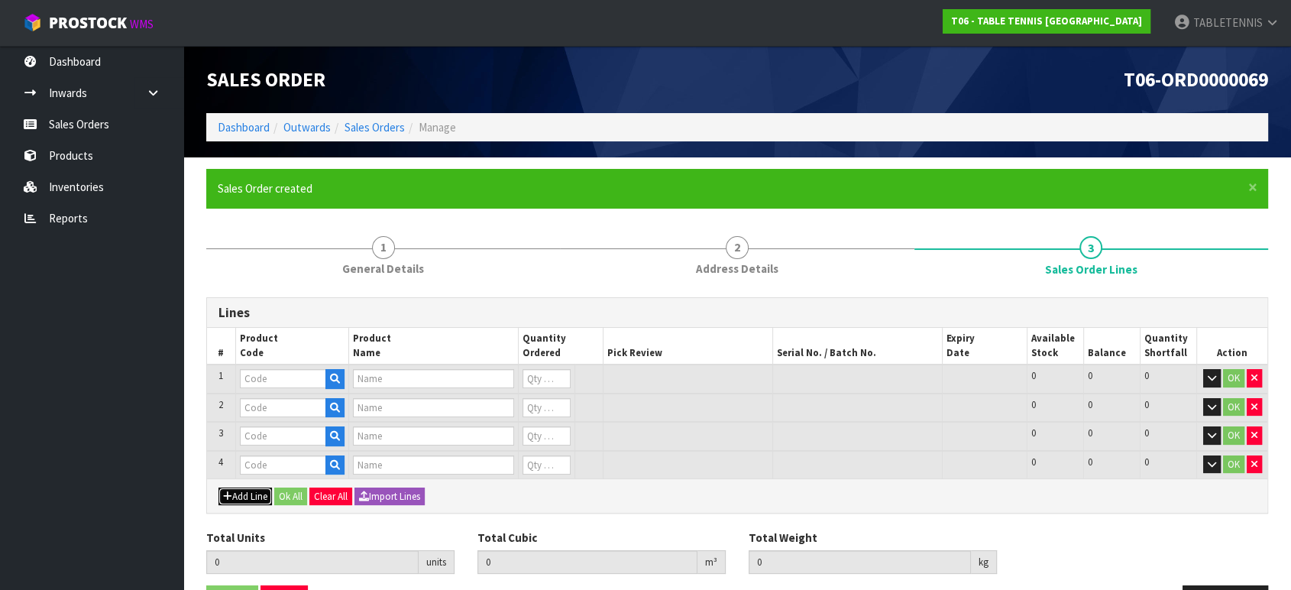
click at [259, 493] on button "Add Line" at bounding box center [245, 496] width 53 height 18
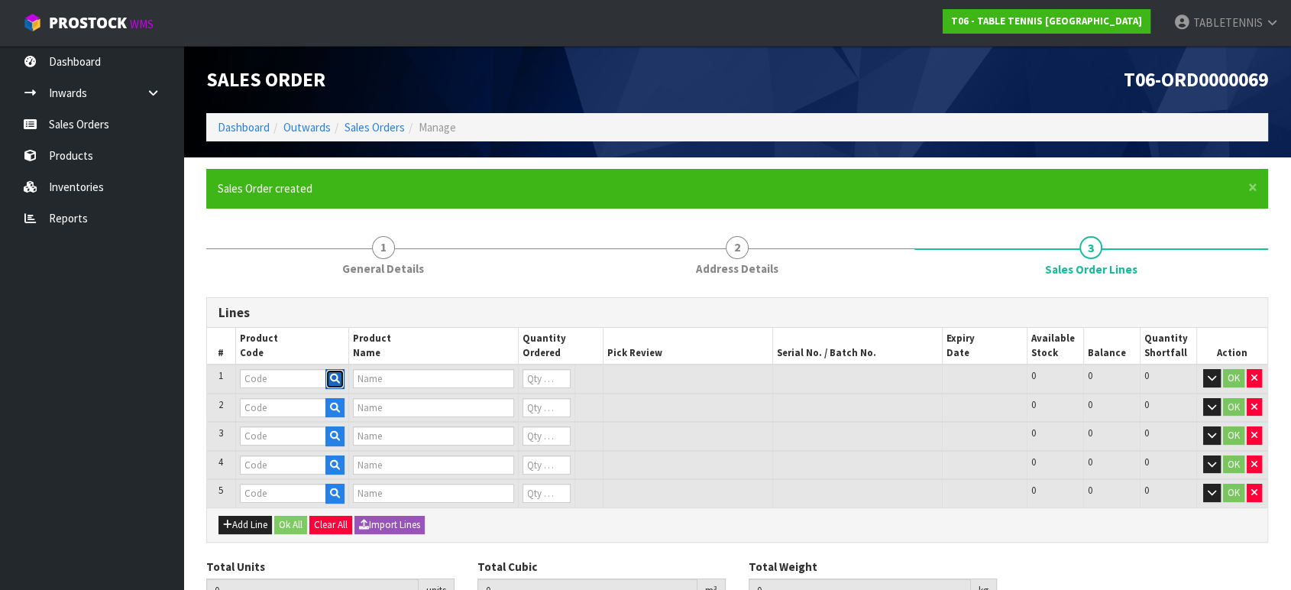
click at [342, 380] on button "button" at bounding box center [334, 379] width 19 height 20
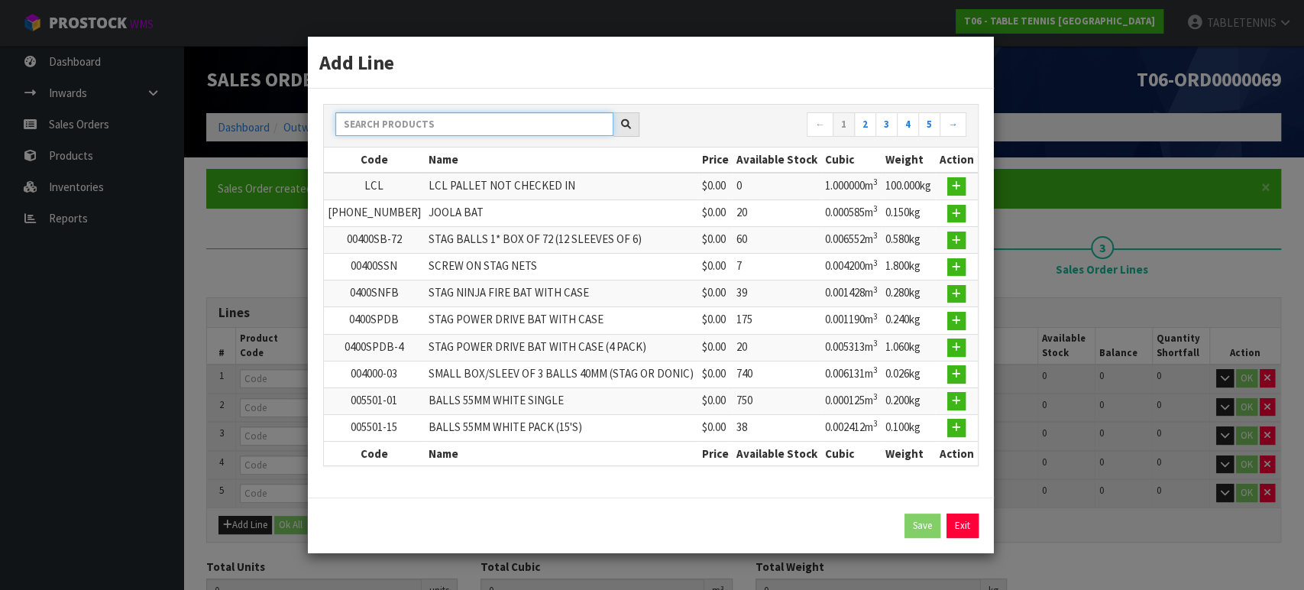
click at [396, 131] on input "text" at bounding box center [474, 124] width 278 height 24
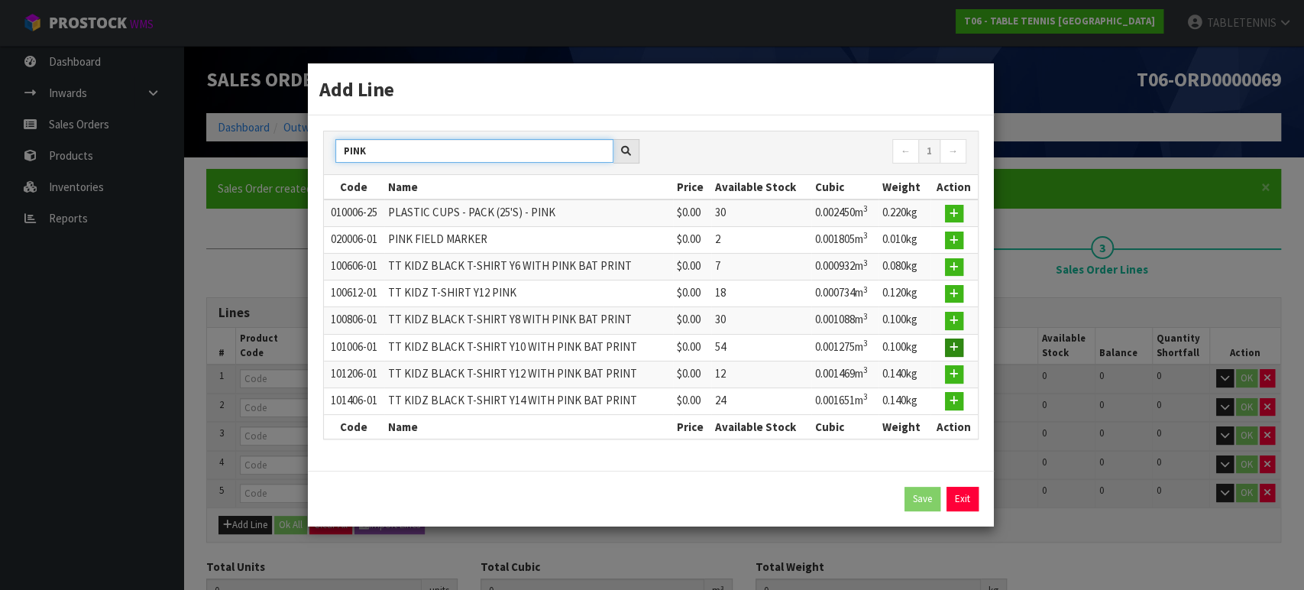
type input "PINK"
click at [948, 347] on button "button" at bounding box center [954, 347] width 18 height 18
type input "101006-01"
type input "TT KIDZ BLACK T-SHIRT Y10 WITH PINK BAT PRINT"
type input "0"
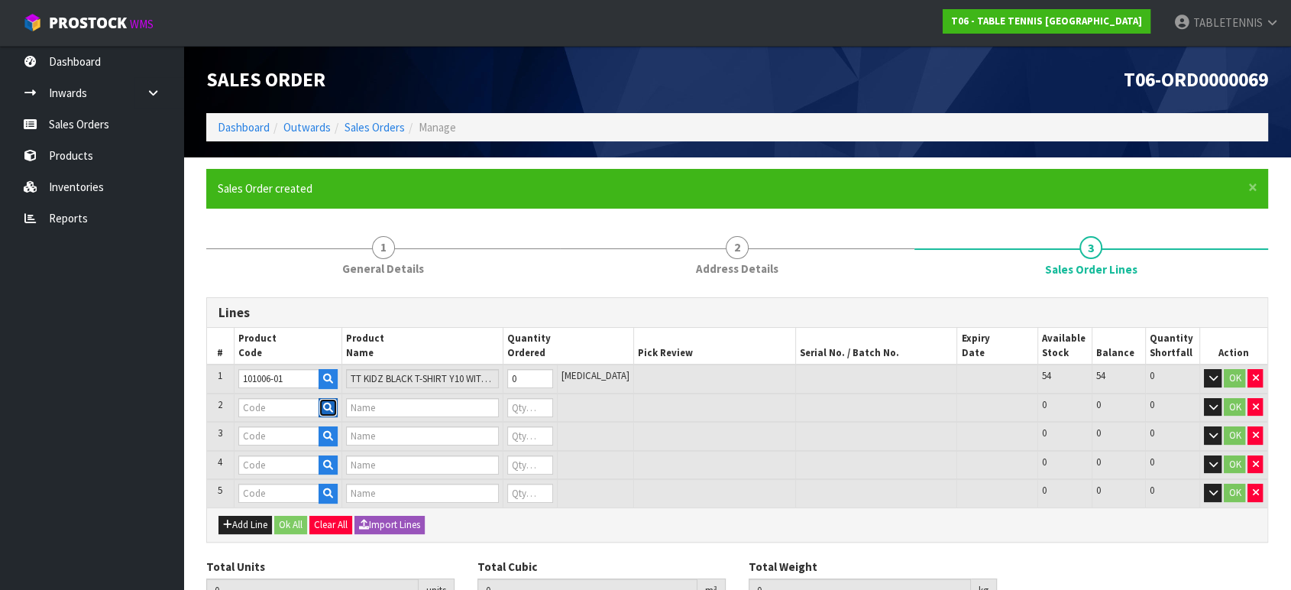
click at [333, 406] on icon "button" at bounding box center [328, 408] width 10 height 10
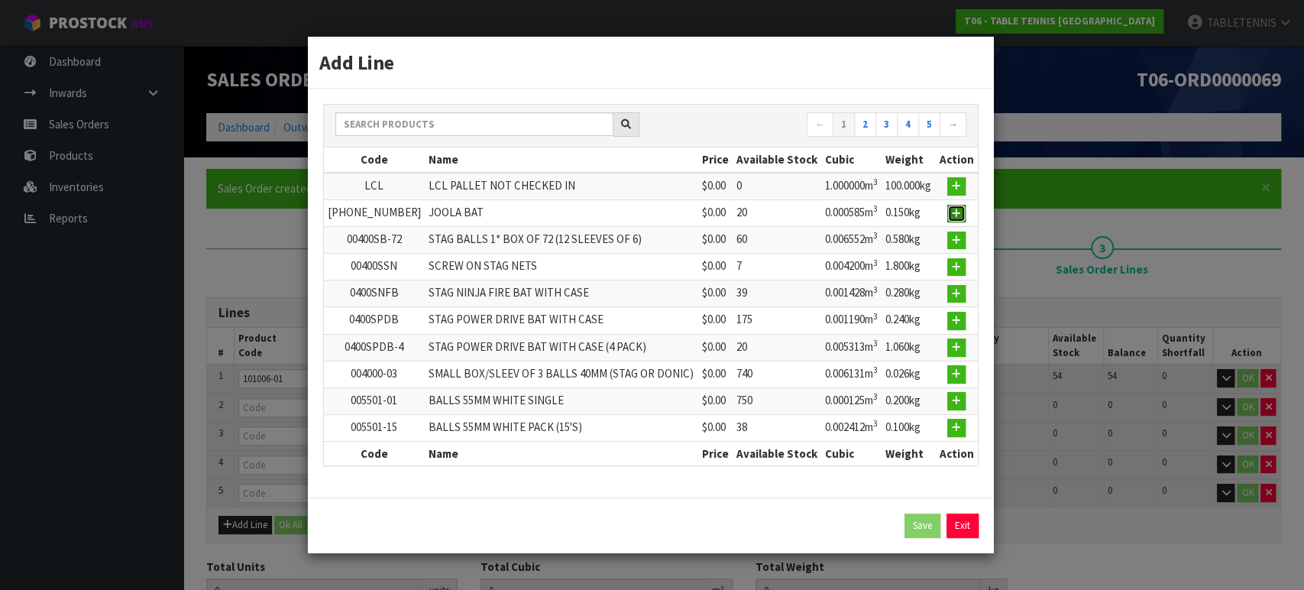
click at [953, 214] on icon "button" at bounding box center [956, 214] width 9 height 10
type input "[PHONE_NUMBER]"
type input "JOOLA BAT"
type input "0"
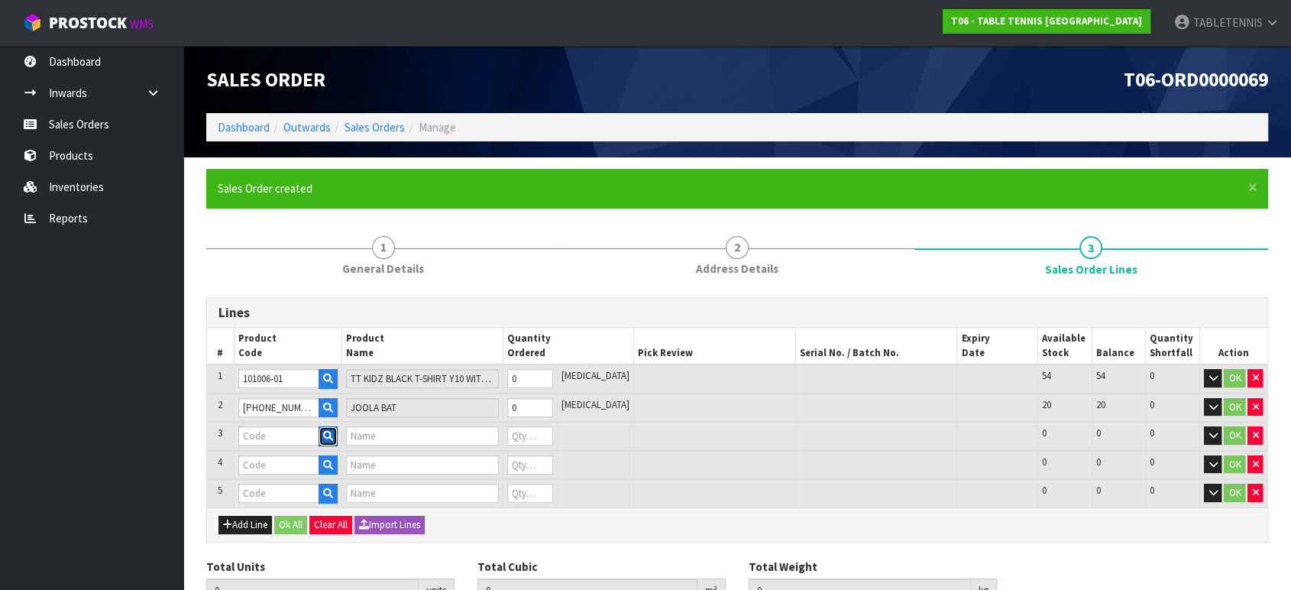
click at [333, 431] on icon "button" at bounding box center [328, 436] width 10 height 10
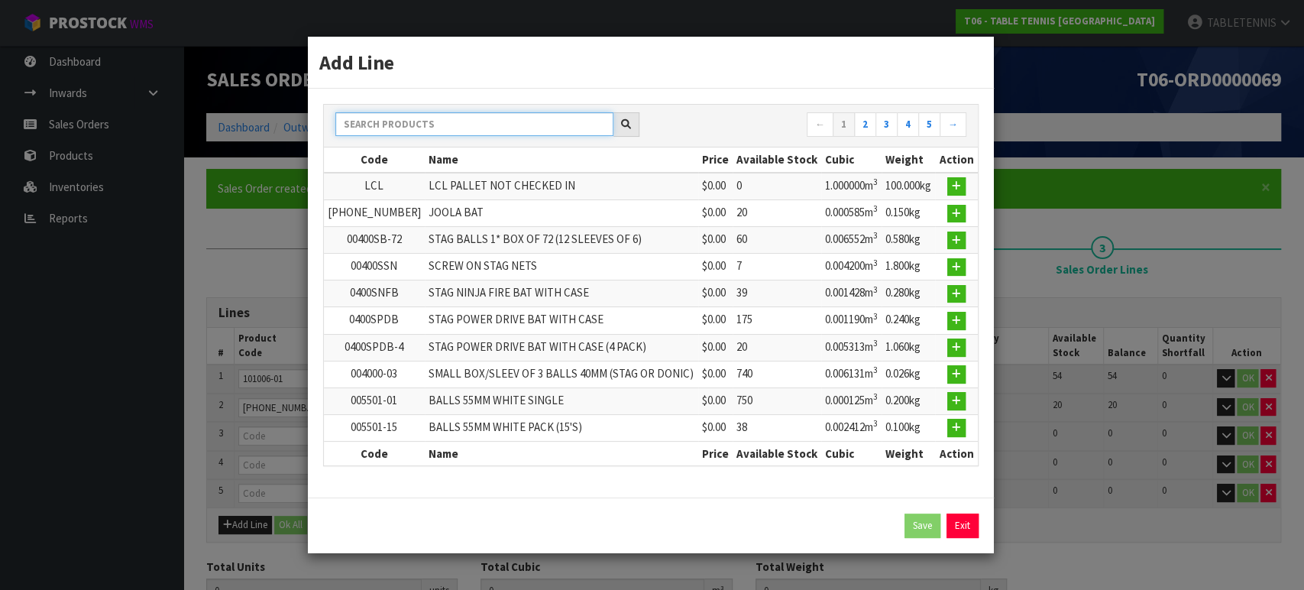
click at [426, 129] on input "text" at bounding box center [474, 124] width 278 height 24
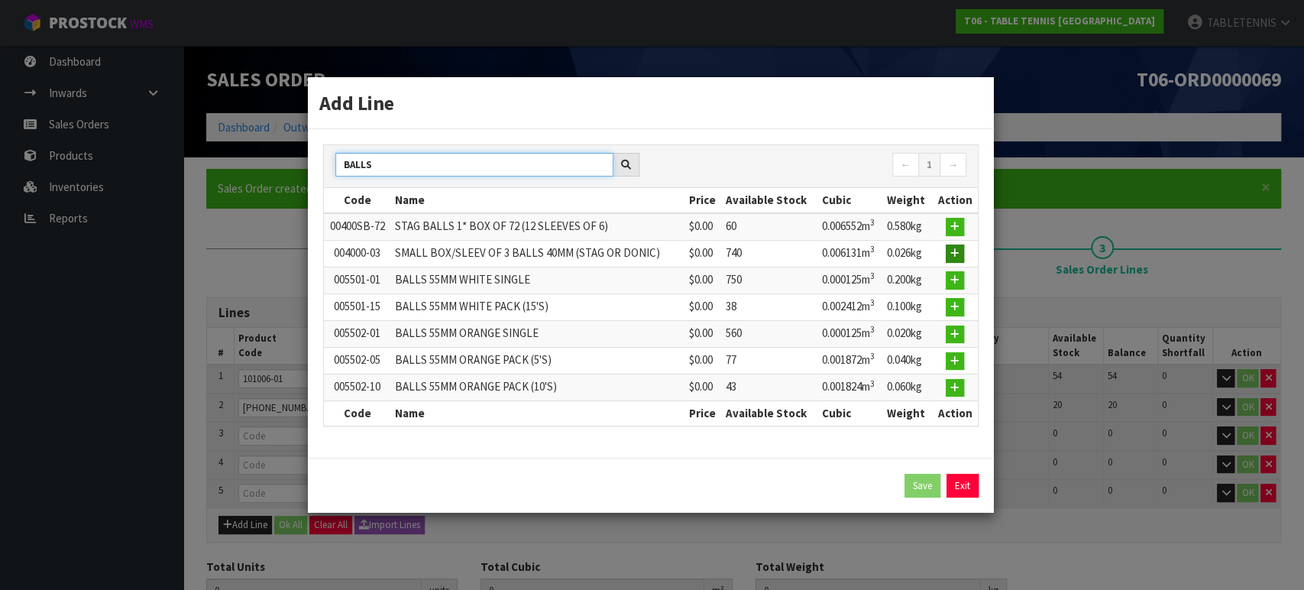
type input "BALLS"
click at [947, 249] on button "button" at bounding box center [955, 253] width 18 height 18
type input "004000-03"
type input "SMALL BOX/SLEEV OF 3 BALLS 40MM (STAG OR DONIC)"
type input "0"
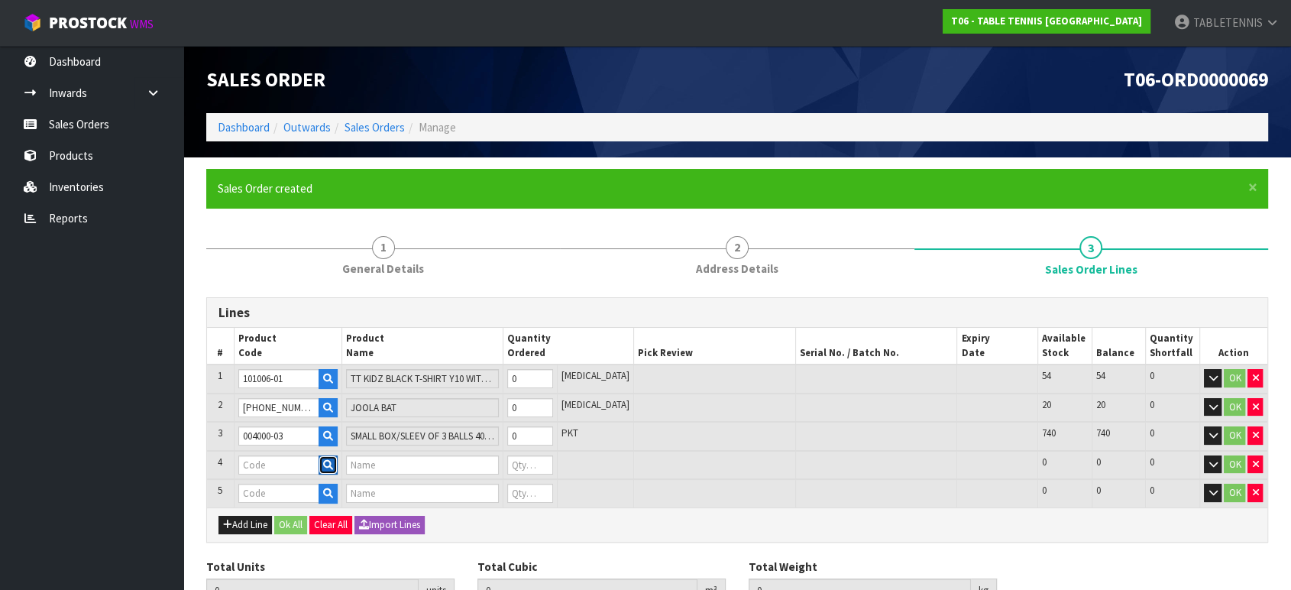
click at [333, 460] on icon "button" at bounding box center [328, 465] width 10 height 10
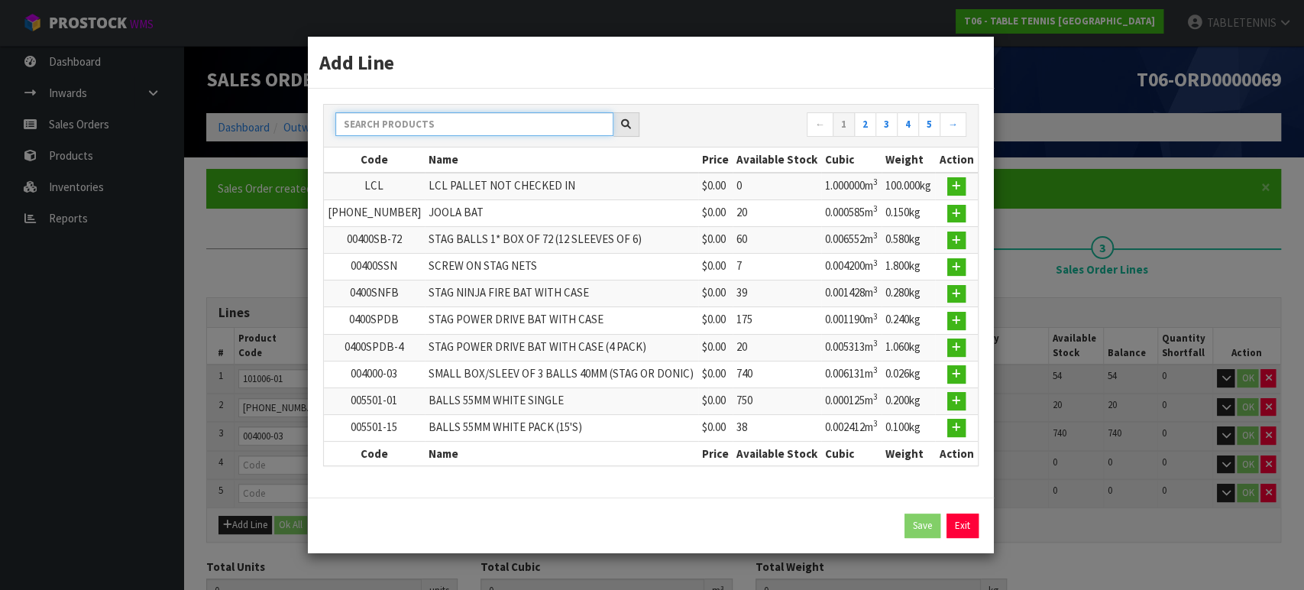
click at [435, 121] on input "text" at bounding box center [474, 124] width 278 height 24
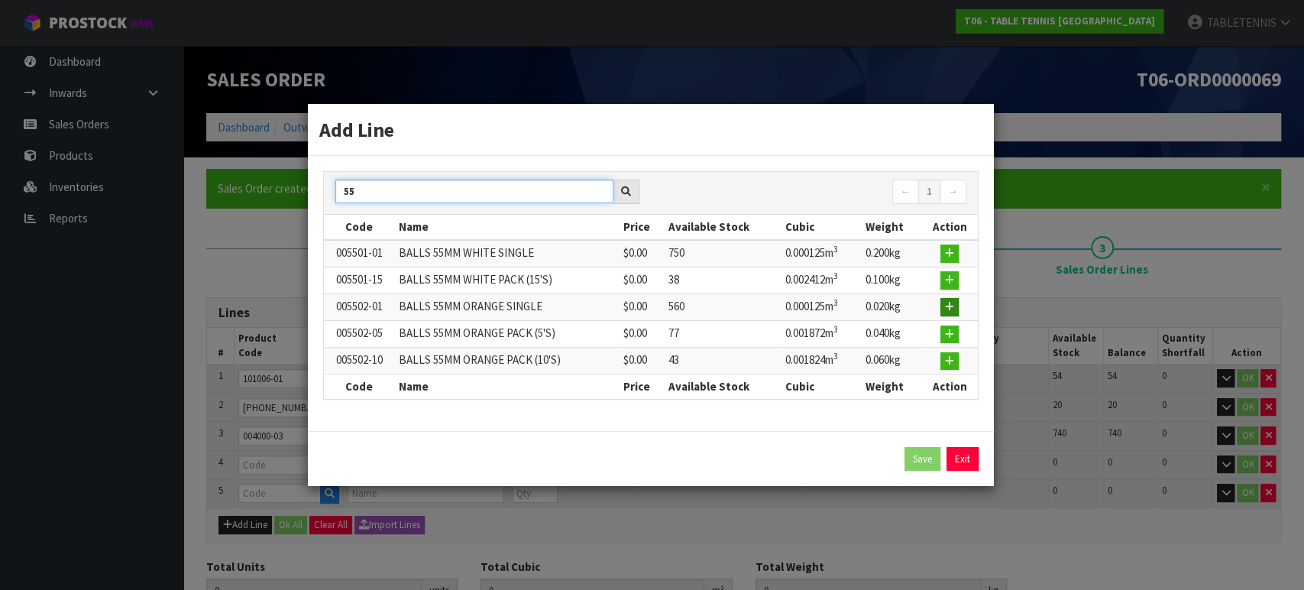
type input "55"
click at [955, 306] on button "button" at bounding box center [949, 307] width 18 height 18
type input "005502-01"
type input "BALLS 55MM ORANGE SINGLE"
type input "0"
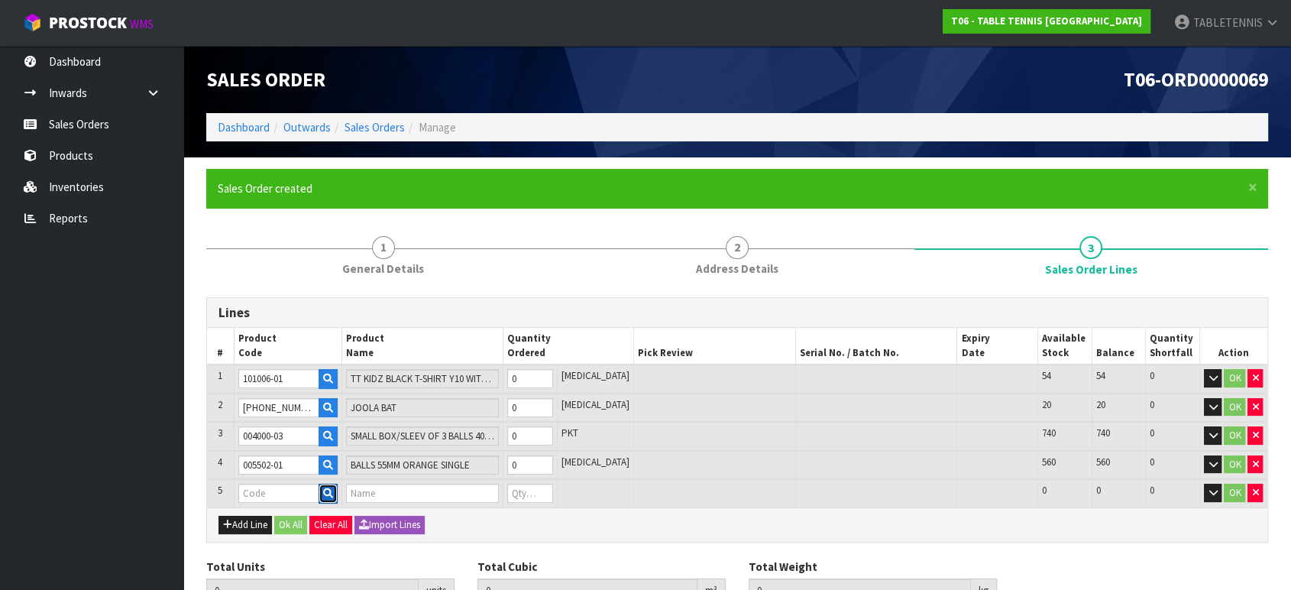
click at [329, 497] on button "button" at bounding box center [328, 494] width 19 height 20
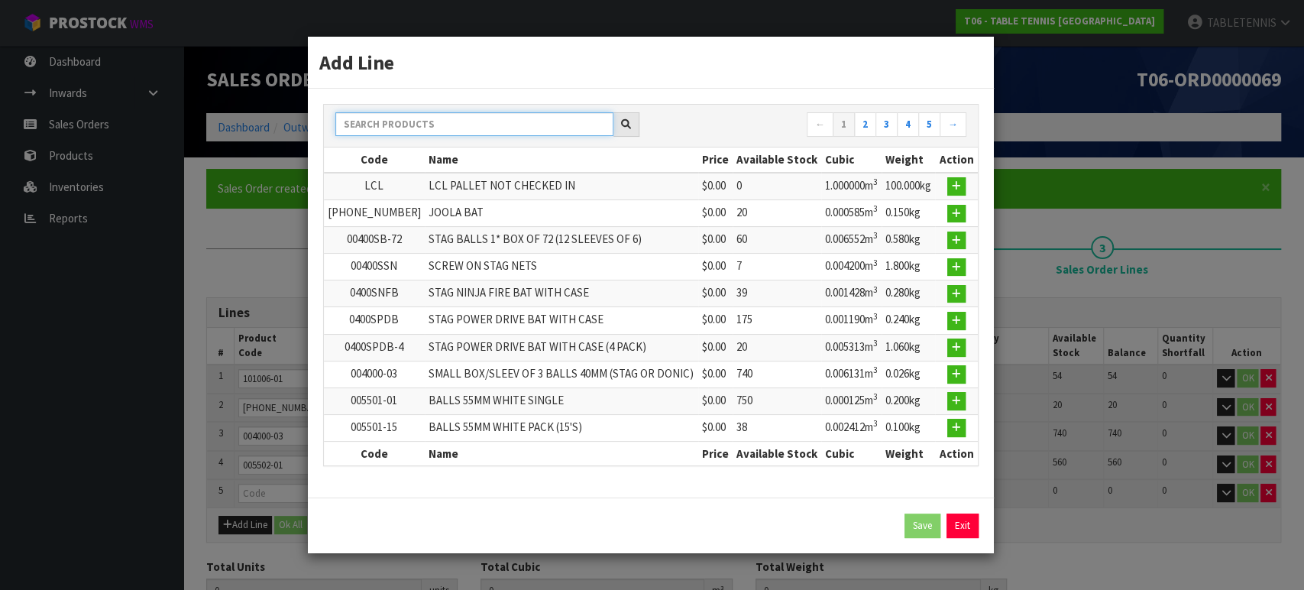
click at [420, 121] on input "text" at bounding box center [474, 124] width 278 height 24
type input "V"
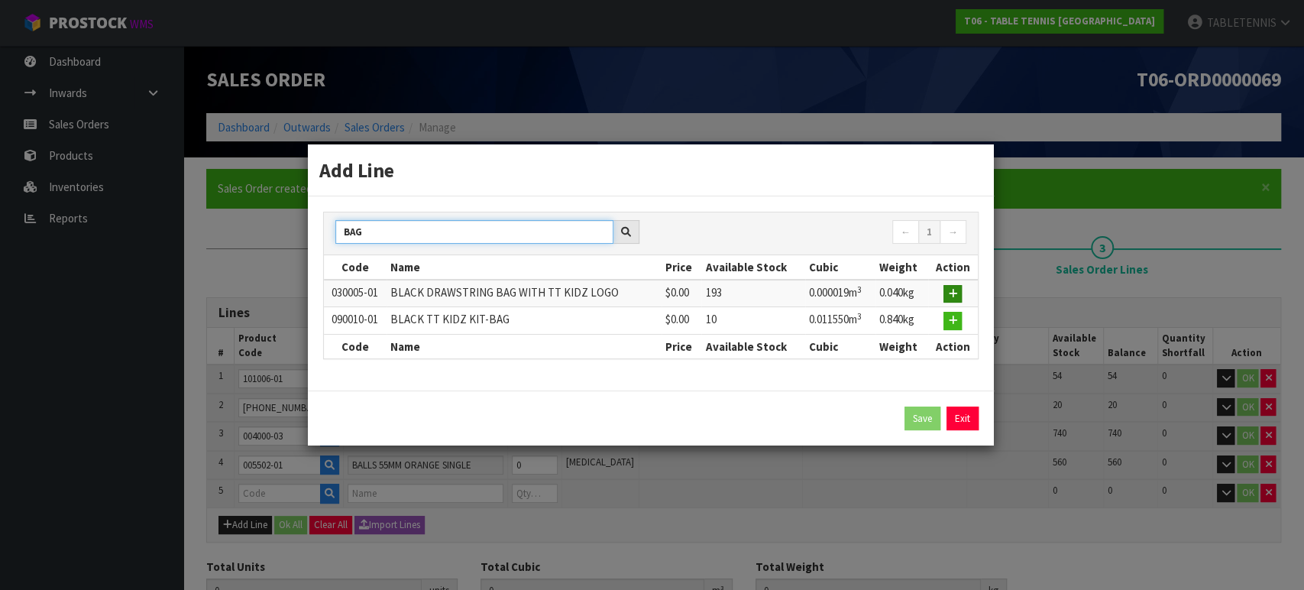
type input "BAG"
click at [947, 296] on button "button" at bounding box center [953, 294] width 18 height 18
type input "0.000000"
type input "0.000"
type input "030005-01"
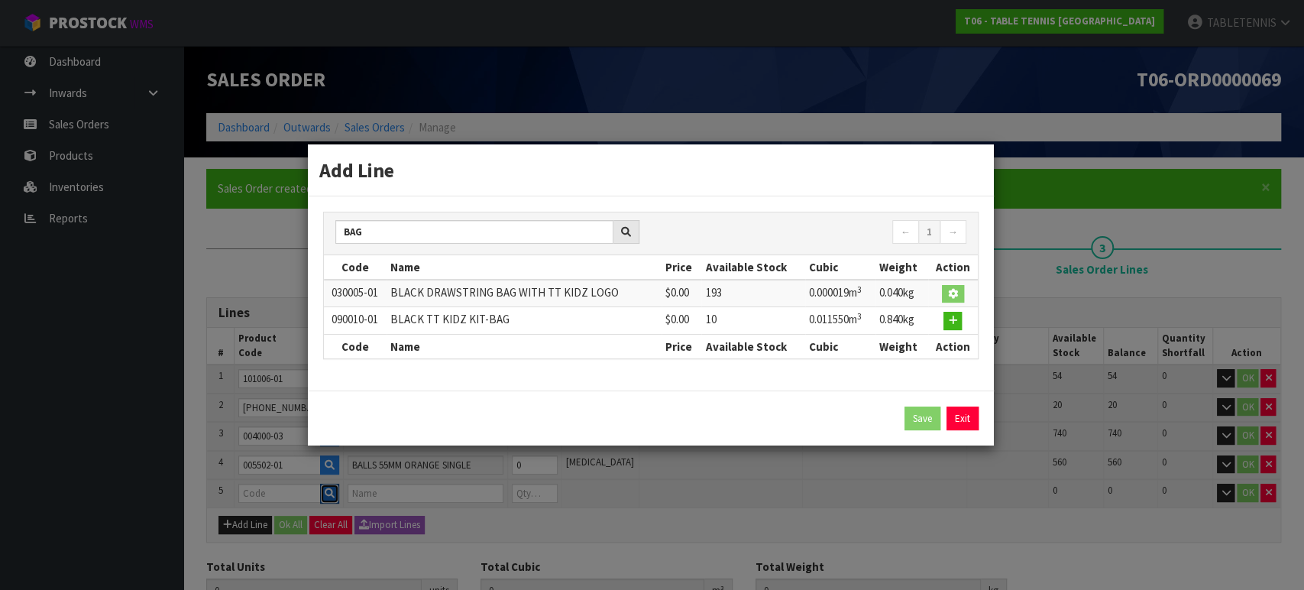
type input "BLACK DRAWSTRING BAG WITH TT KIDZ LOGO"
type input "0"
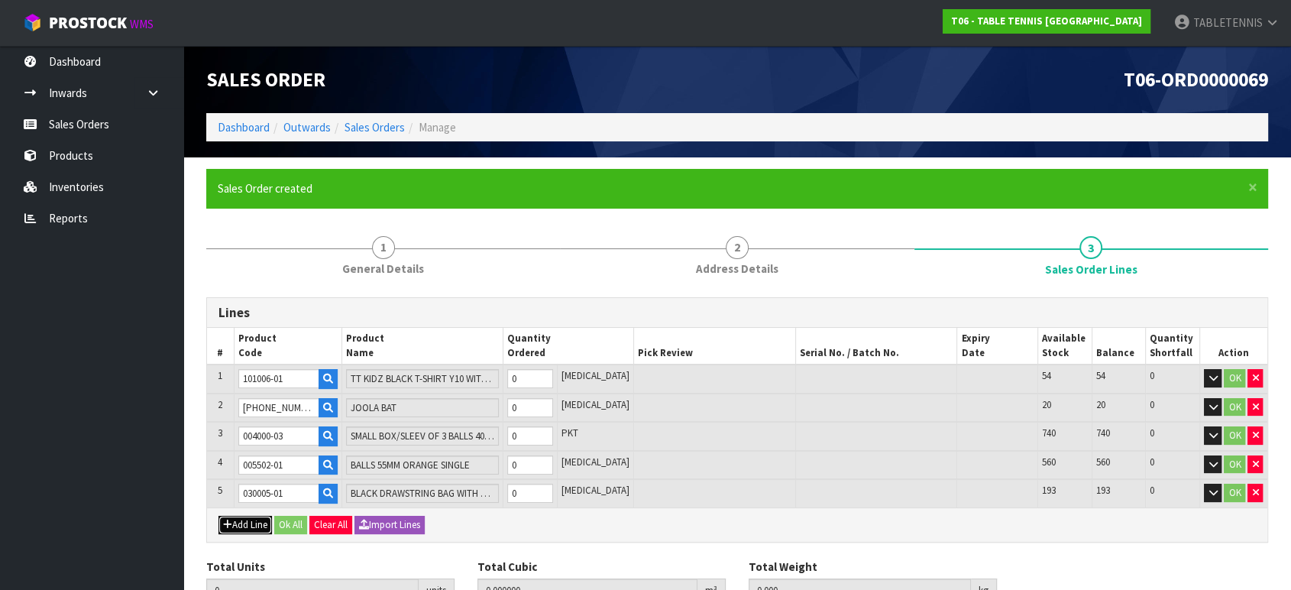
click at [257, 526] on button "Add Line" at bounding box center [245, 525] width 53 height 18
type input "0"
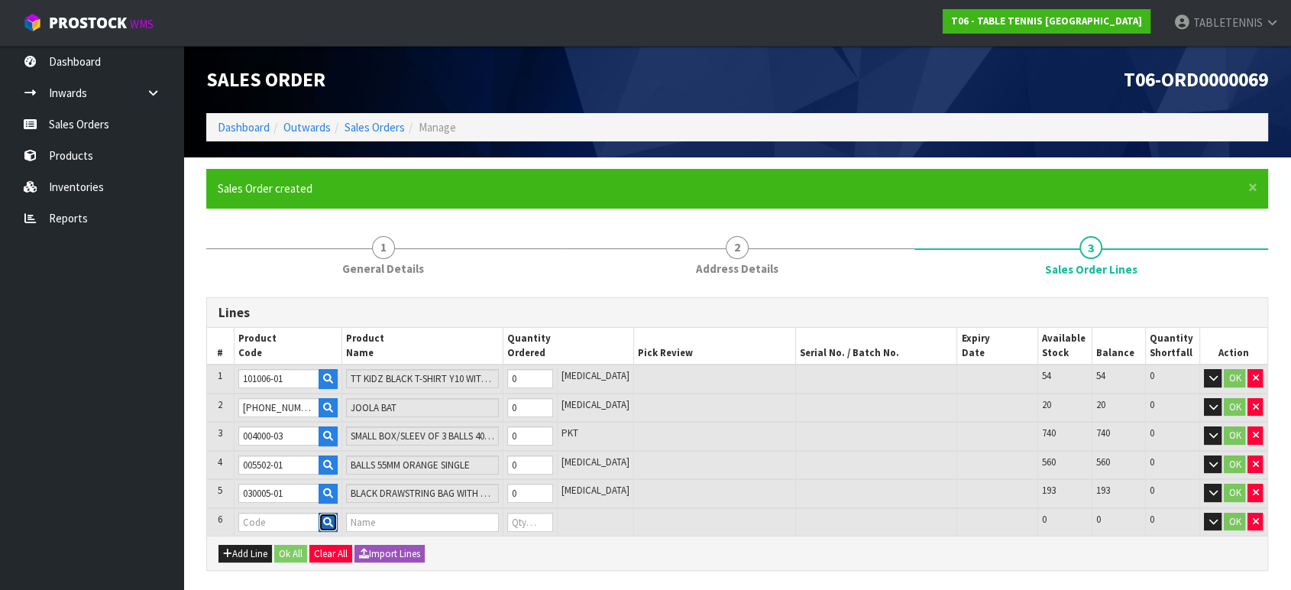
click at [333, 521] on icon "button" at bounding box center [328, 522] width 10 height 10
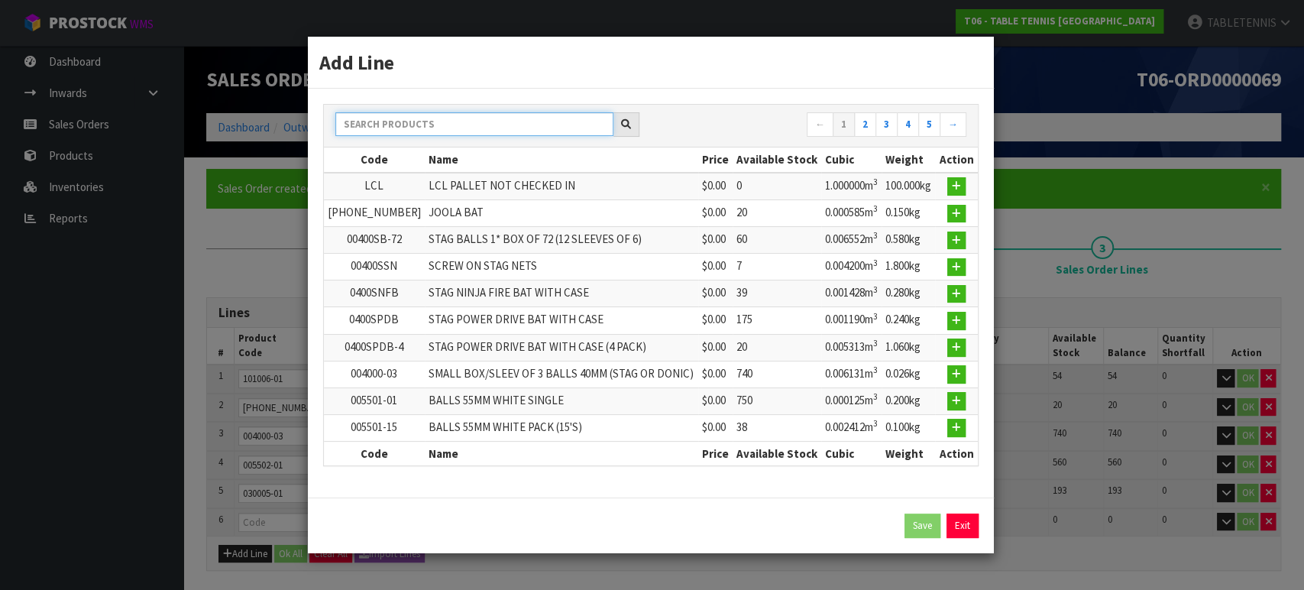
click at [456, 136] on input "text" at bounding box center [474, 124] width 278 height 24
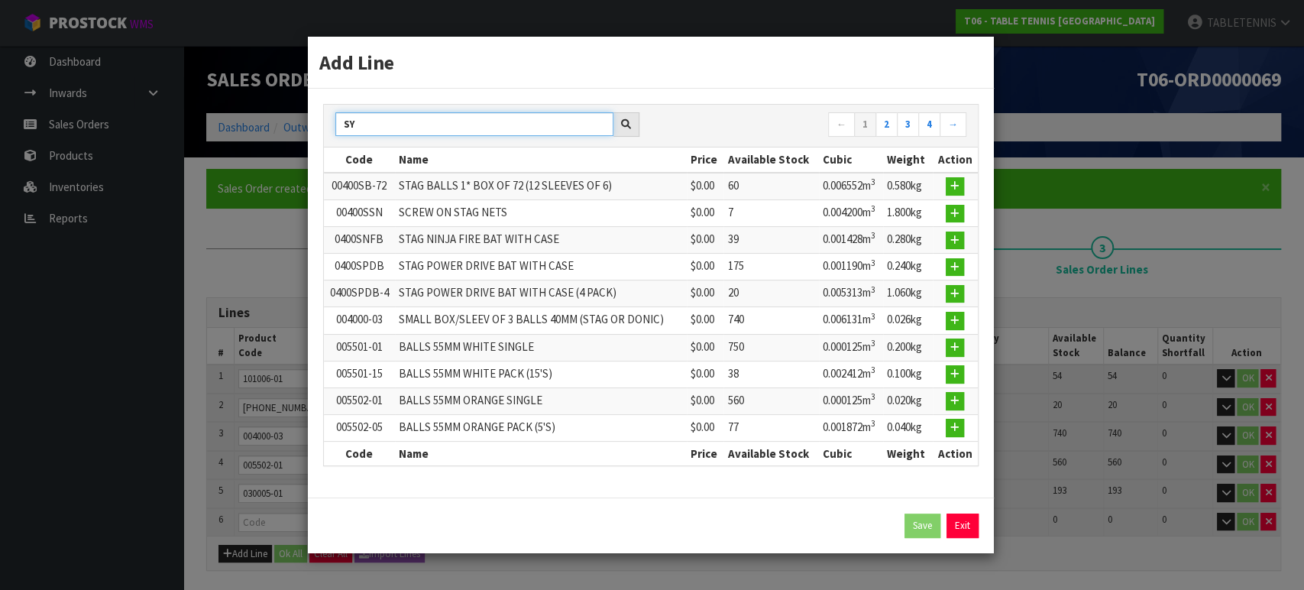
type input "S"
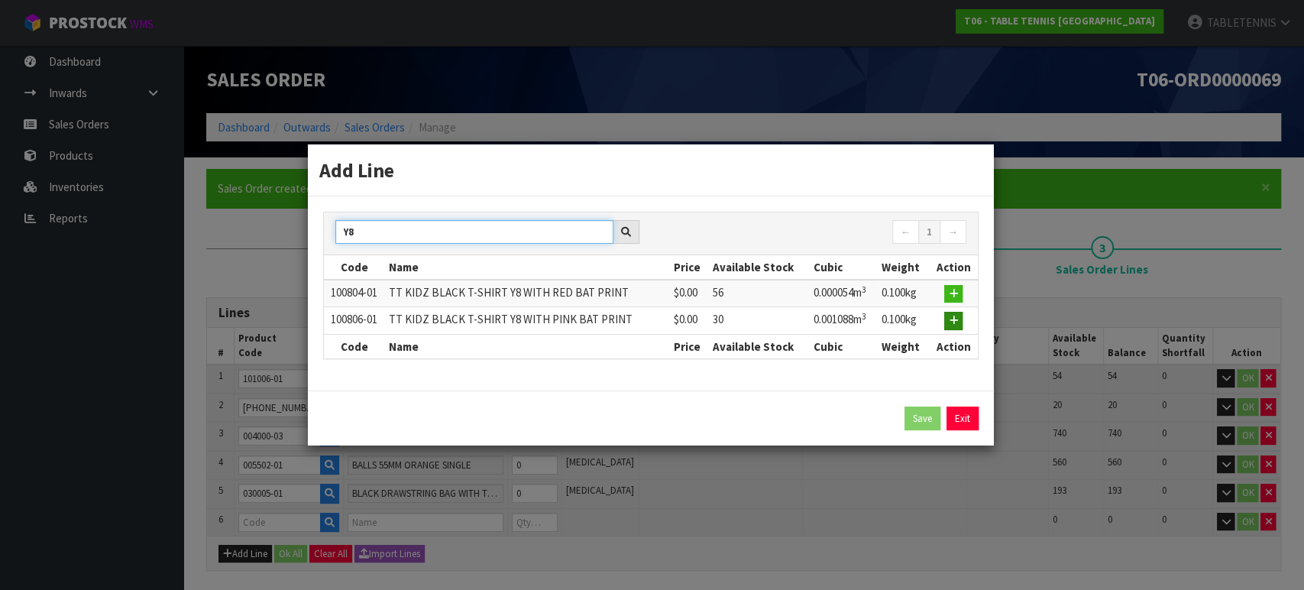
type input "Y8"
click at [953, 319] on icon "button" at bounding box center [953, 321] width 9 height 10
type input "0.000000"
type input "0.000"
type input "100806-01"
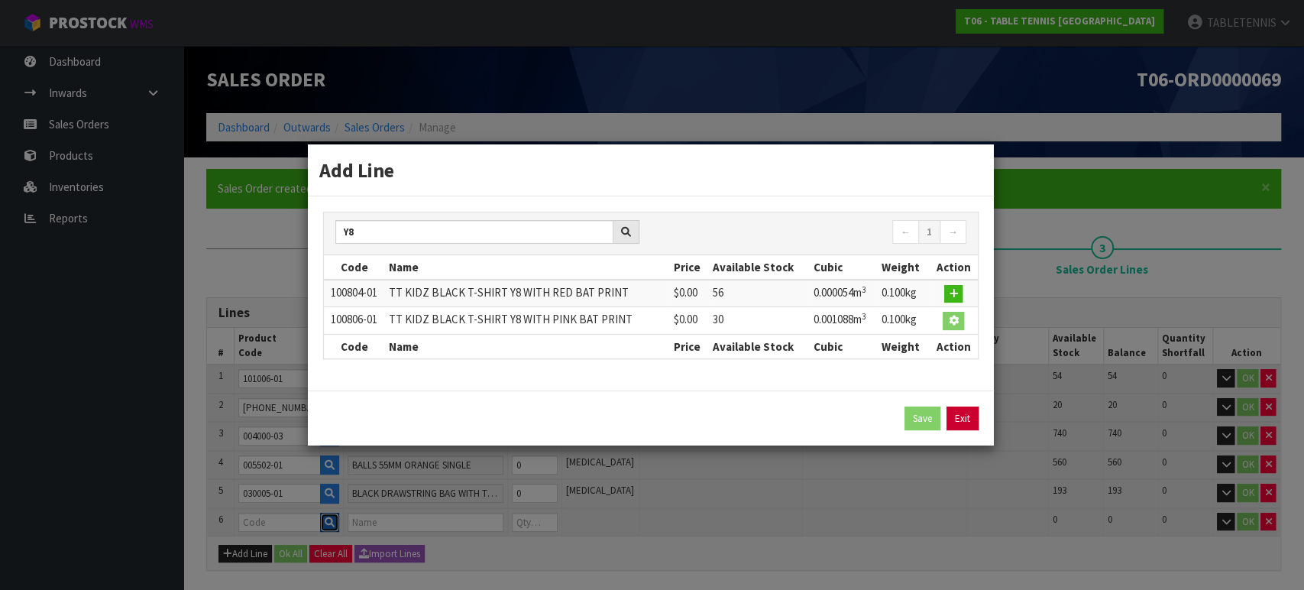
type input "TT KIDZ BLACK T-SHIRT Y8 WITH PINK BAT PRINT"
type input "0"
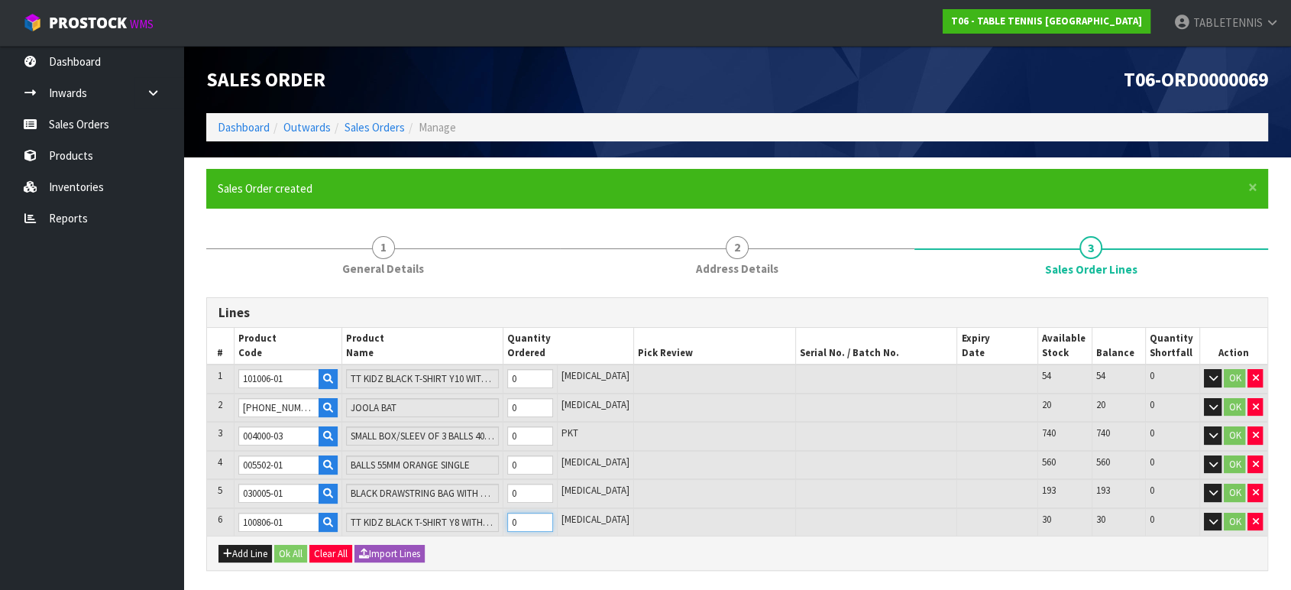
type input "1"
type input "0.001088"
type input "0.1"
type input "1"
click at [553, 518] on input "1" at bounding box center [530, 522] width 46 height 19
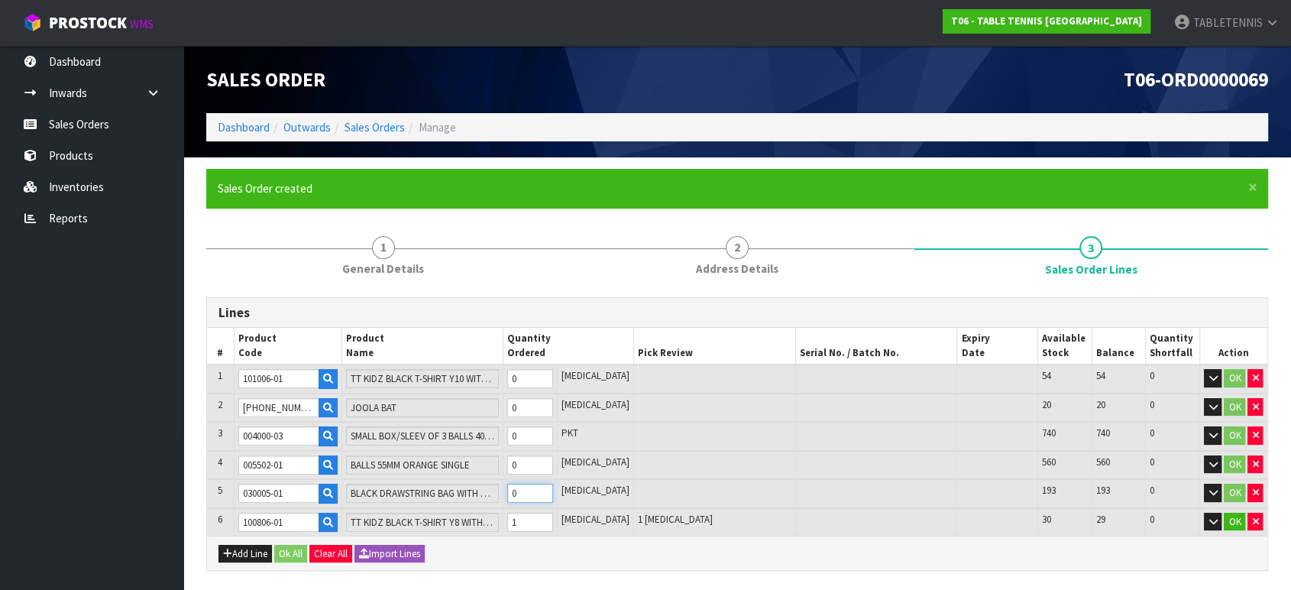
type input "2"
type input "0.001107"
type input "0.14"
type input "1"
click at [553, 487] on input "1" at bounding box center [530, 493] width 46 height 19
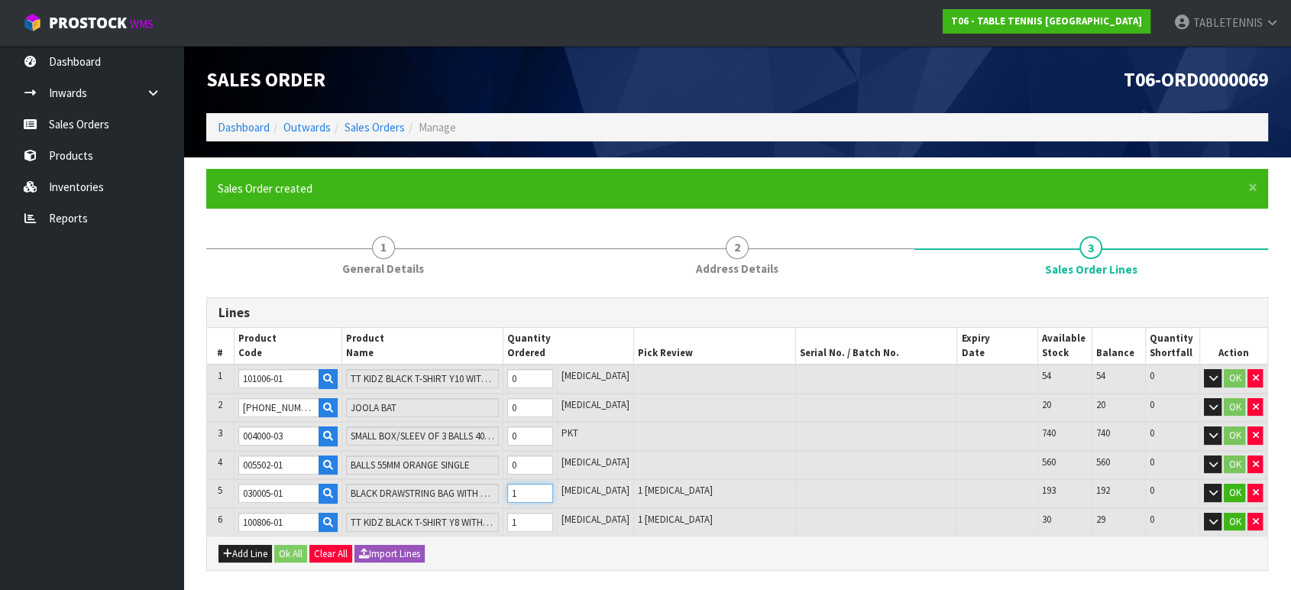
type input "3"
type input "0.001126"
type input "0.18"
type input "2"
click at [553, 487] on input "2" at bounding box center [530, 493] width 46 height 19
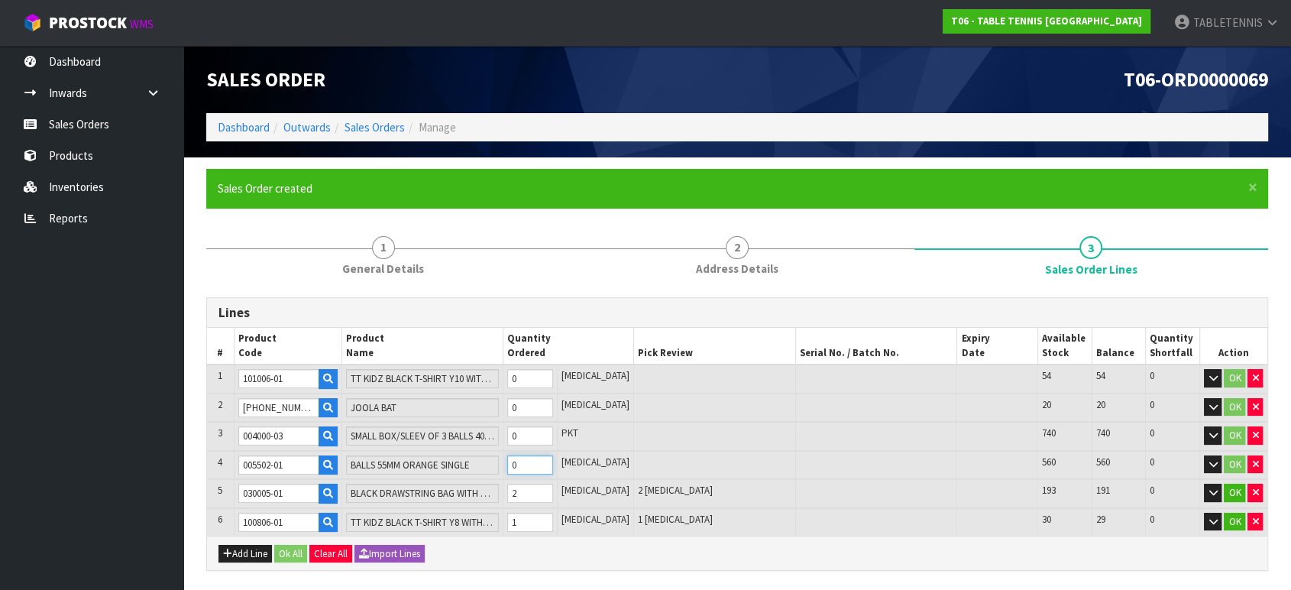
type input "4"
type input "0.001251"
type input "0.2"
type input "1"
click at [553, 459] on input "1" at bounding box center [530, 464] width 46 height 19
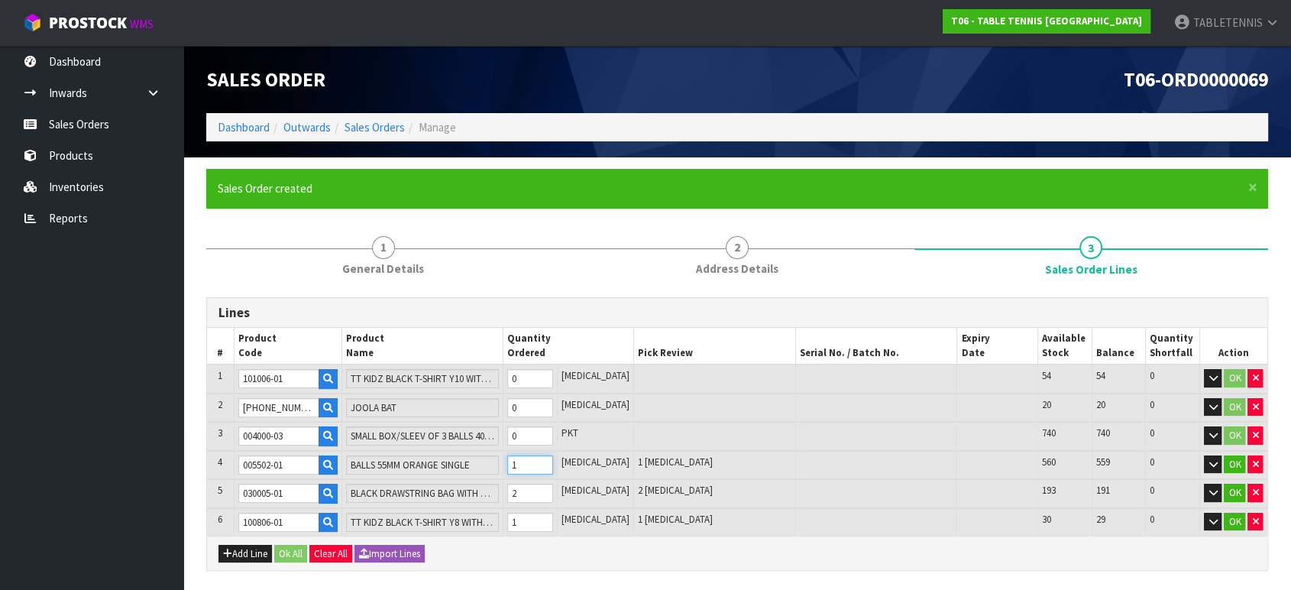
type input "5"
type input "0.001376"
type input "0.22"
type input "2"
click at [553, 459] on input "2" at bounding box center [530, 464] width 46 height 19
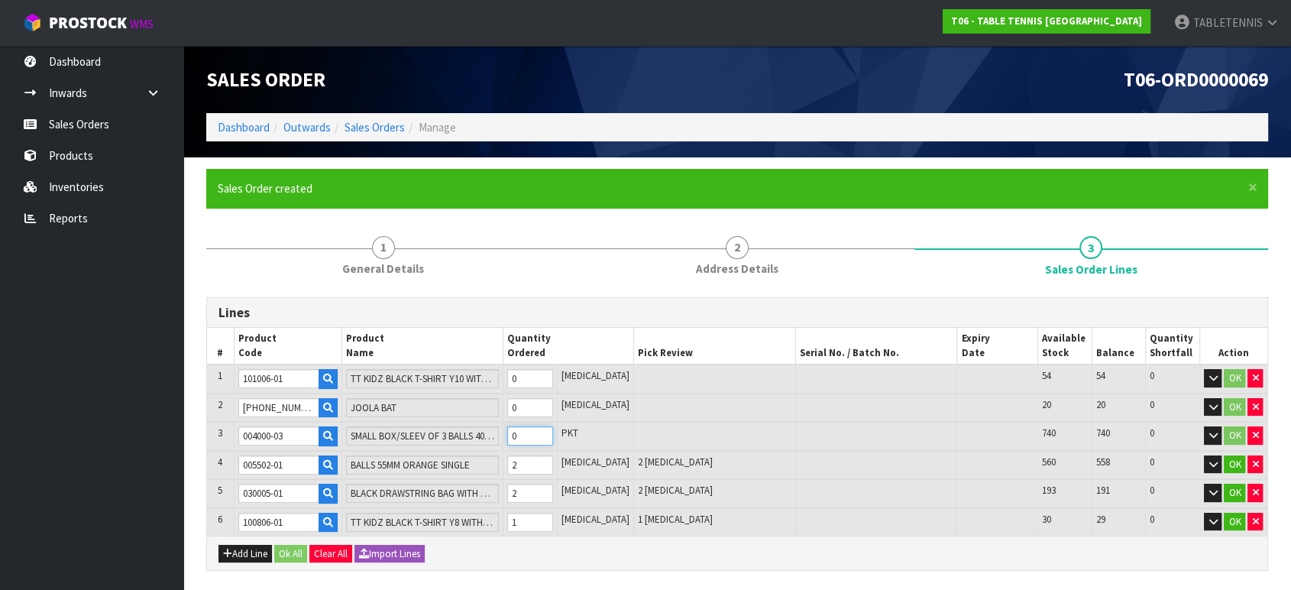
type input "6"
type input "0.007507"
type input "0.246"
type input "1"
click at [553, 432] on input "1" at bounding box center [530, 435] width 46 height 19
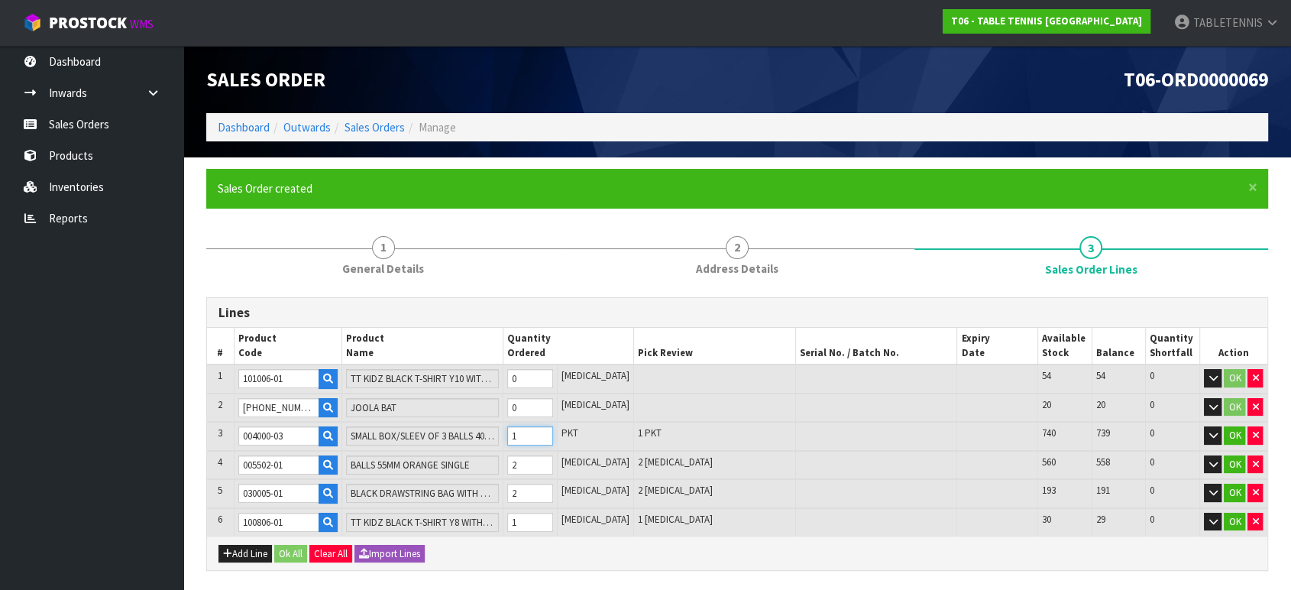
type input "7"
type input "0.013638"
type input "0.272"
type input "2"
click at [553, 432] on input "2" at bounding box center [530, 435] width 46 height 19
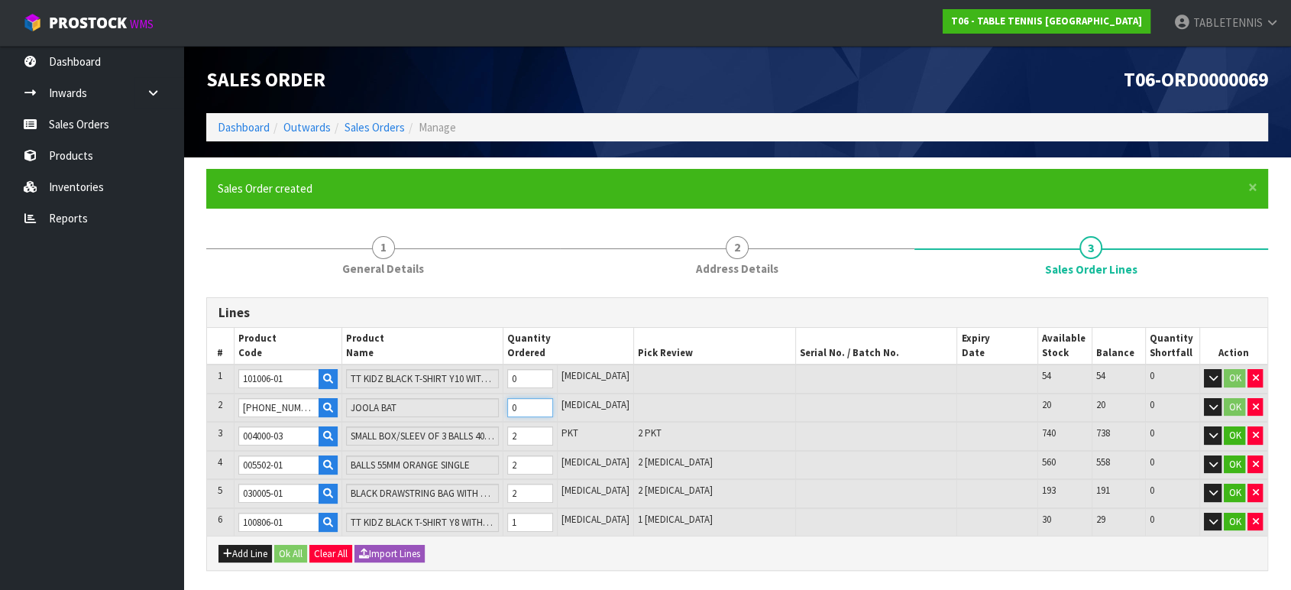
type input "8"
type input "0.014223"
type input "0.422"
type input "1"
click at [553, 404] on input "1" at bounding box center [530, 407] width 46 height 19
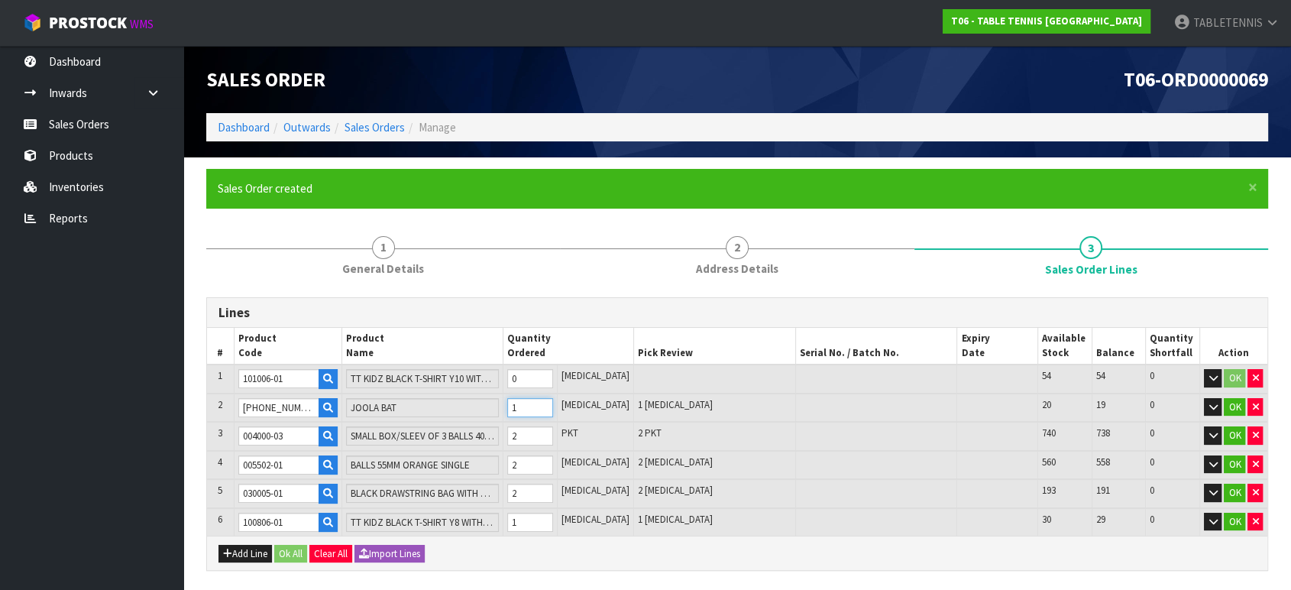
type input "9"
type input "0.014808"
type input "0.572"
type input "2"
click at [553, 404] on input "2" at bounding box center [530, 407] width 46 height 19
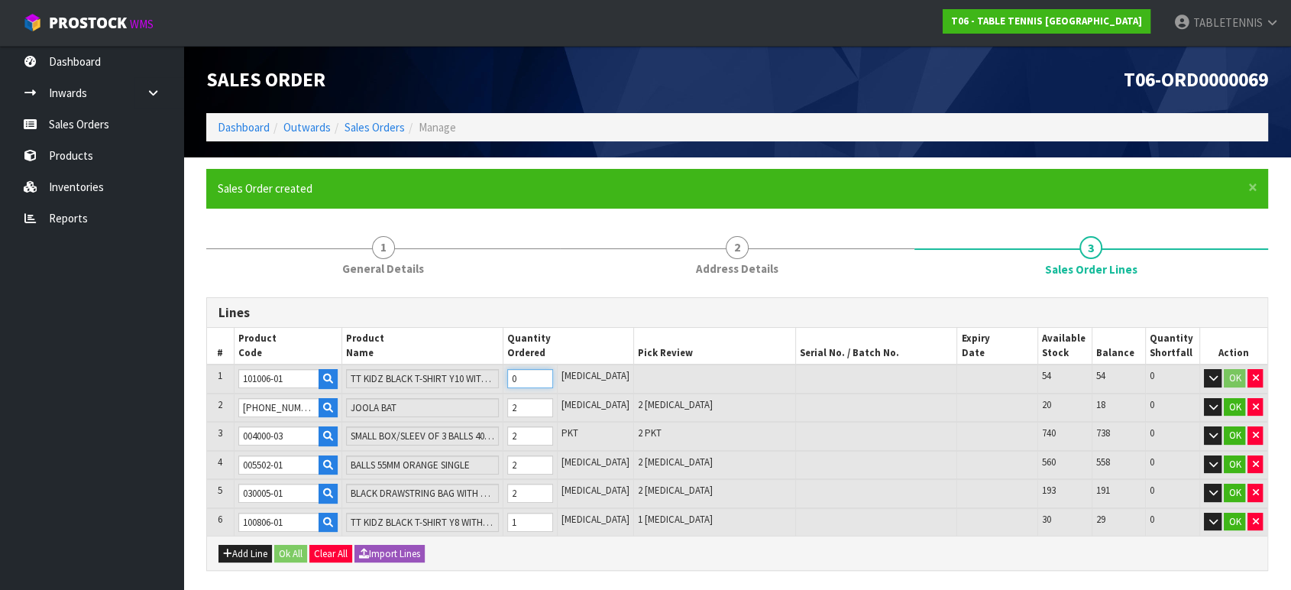
click at [553, 371] on input "0" at bounding box center [530, 378] width 46 height 19
type input "10"
type input "0.016083"
type input "0.672"
type input "1"
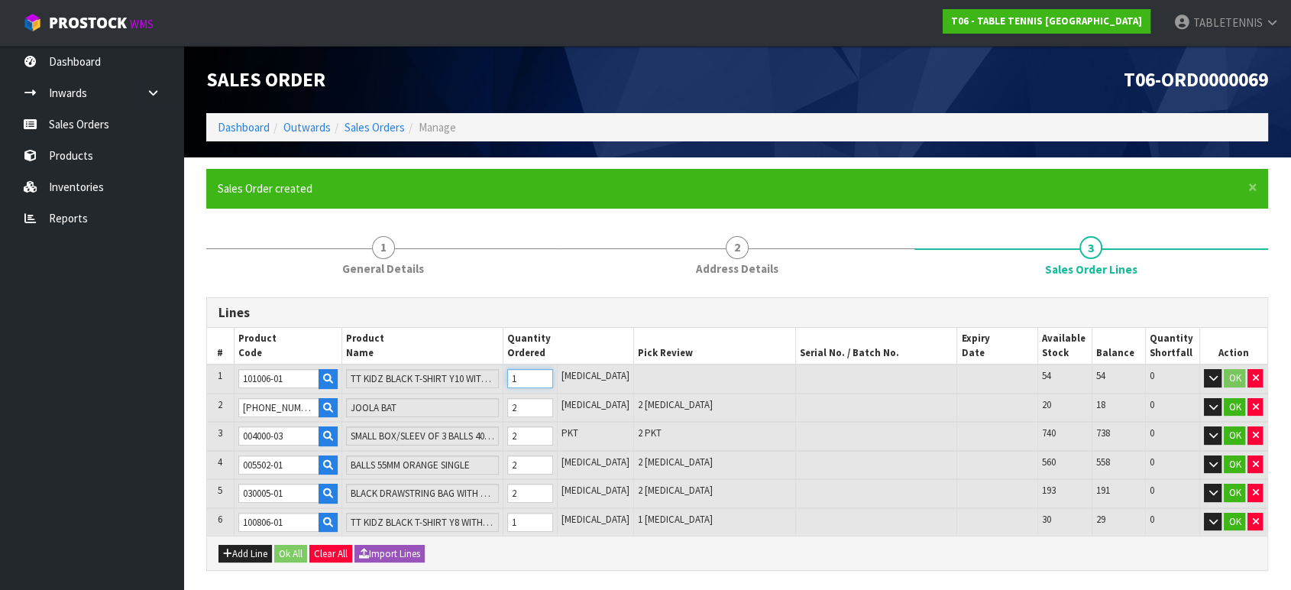
click at [553, 375] on input "1" at bounding box center [530, 378] width 46 height 19
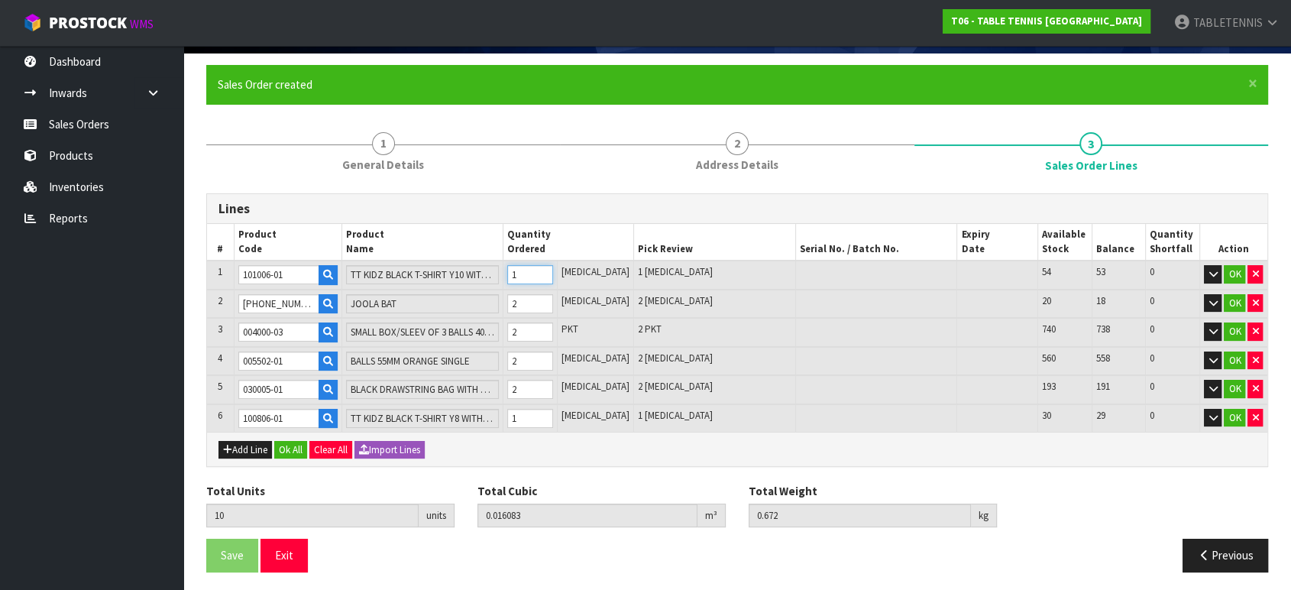
scroll to position [105, 0]
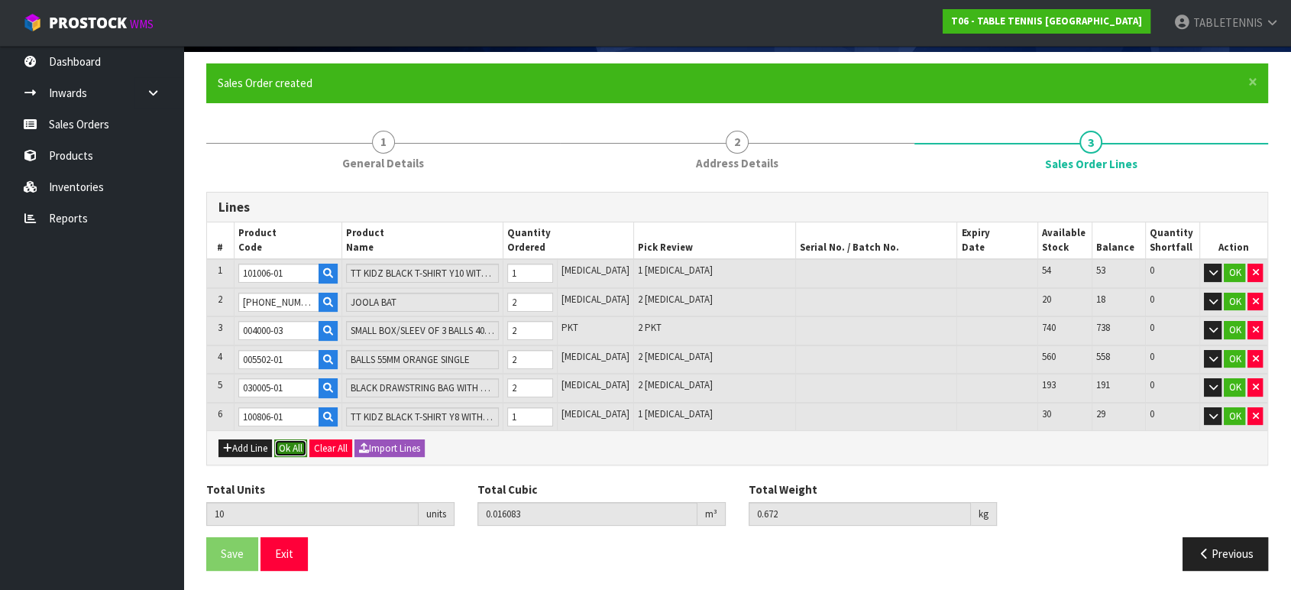
click at [293, 439] on button "Ok All" at bounding box center [290, 448] width 33 height 18
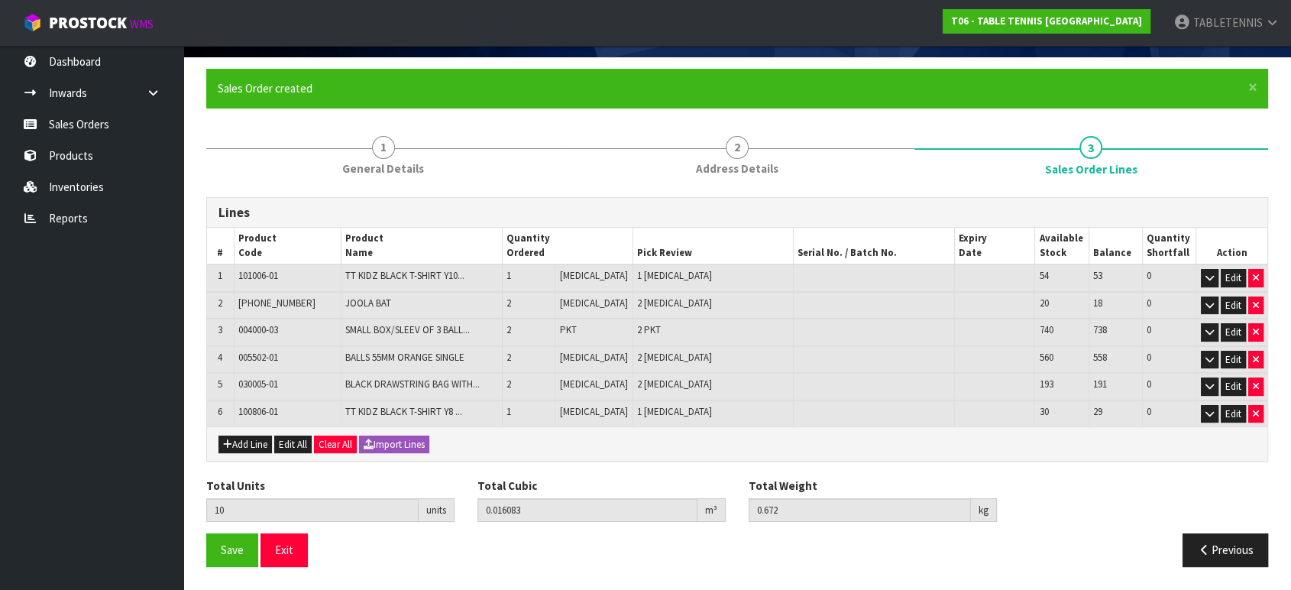
scroll to position [96, 0]
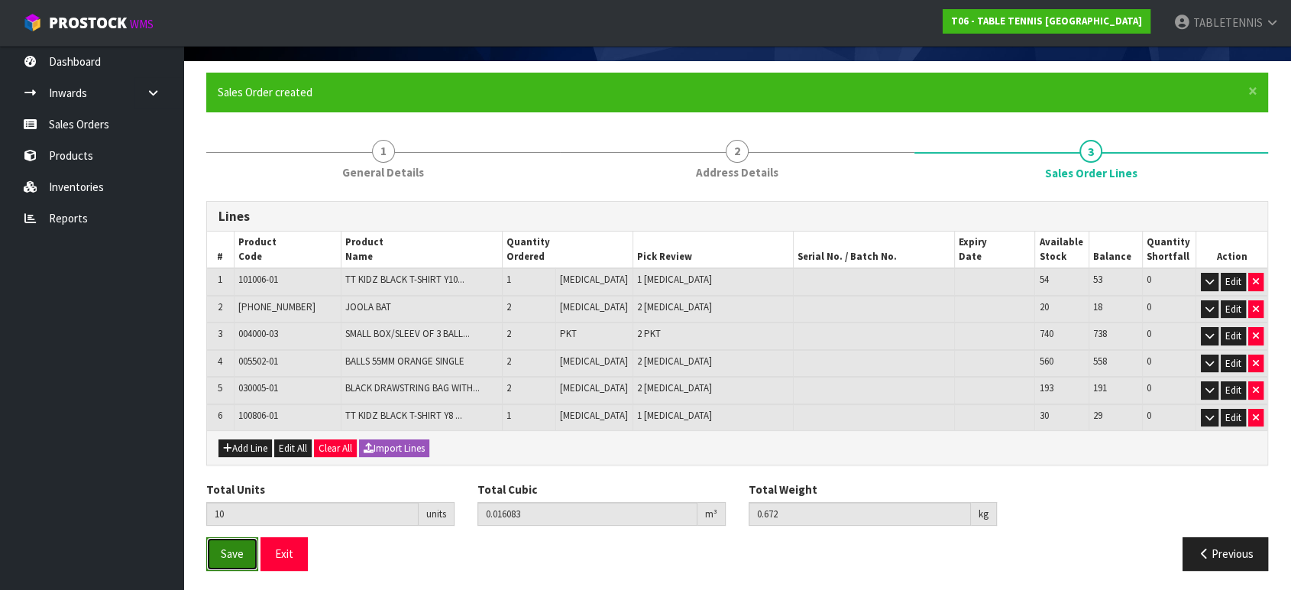
click at [222, 530] on span "Save" at bounding box center [232, 553] width 23 height 15
click at [226, 530] on span "Save" at bounding box center [232, 553] width 23 height 15
click at [83, 40] on nav "Toggle navigation ProStock WMS T06 - TABLE TENNIS [GEOGRAPHIC_DATA] TABLETENNIS…" at bounding box center [645, 23] width 1291 height 47
click at [83, 55] on link "Dashboard" at bounding box center [91, 61] width 183 height 31
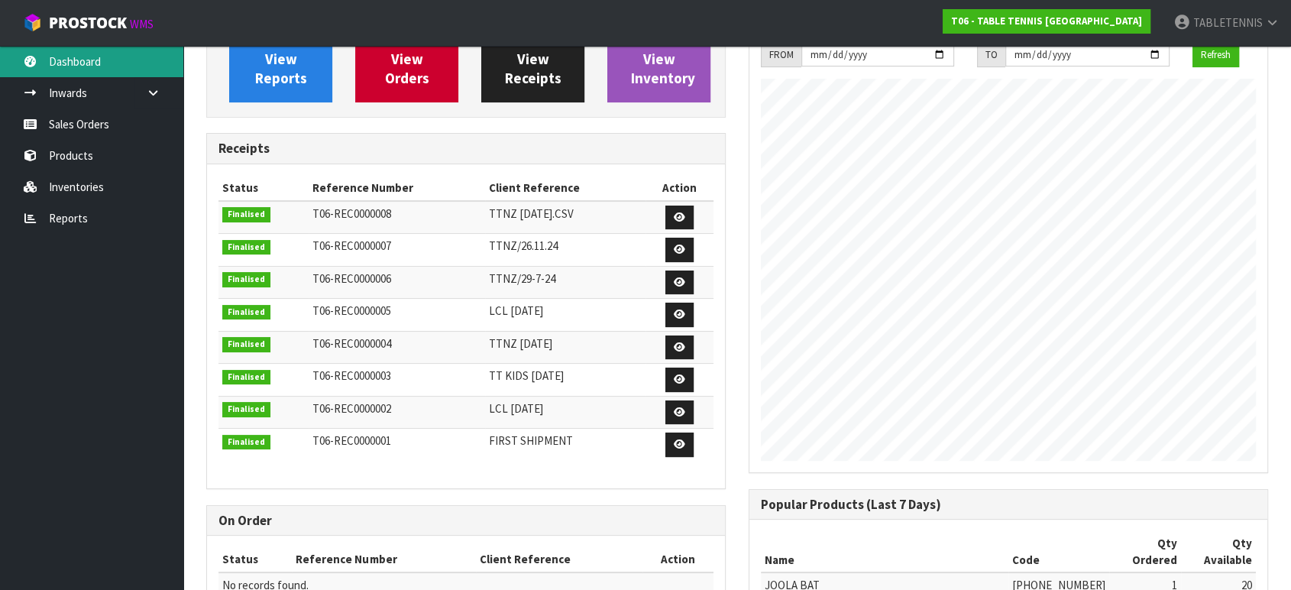
scroll to position [84, 0]
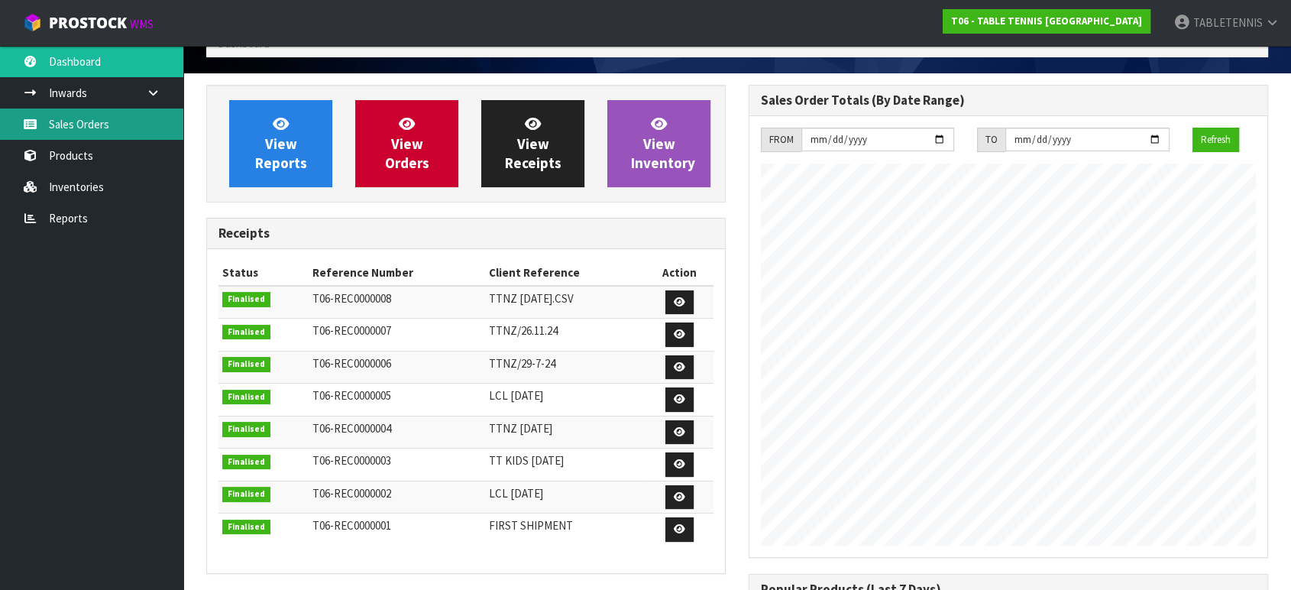
click at [67, 128] on link "Sales Orders" at bounding box center [91, 123] width 183 height 31
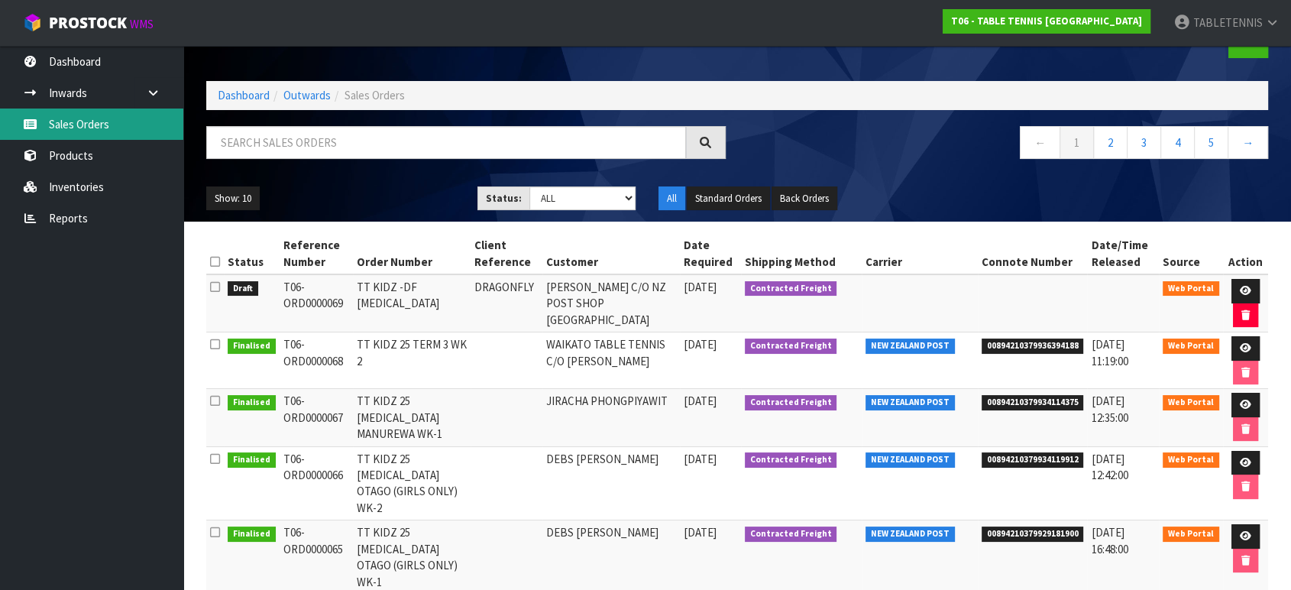
scroll to position [85, 0]
